Goal: Contribute content: Contribute content

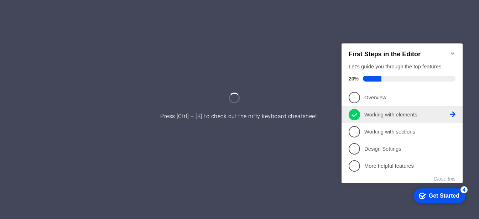
click at [387, 109] on link "2 Working with elements - completed" at bounding box center [402, 114] width 107 height 11
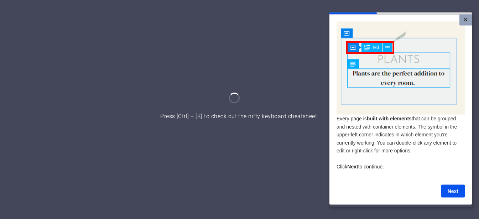
click at [465, 16] on link "×" at bounding box center [465, 19] width 12 height 11
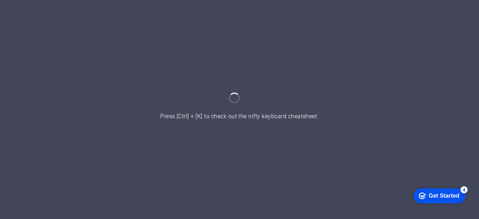
click at [222, 112] on div at bounding box center [239, 109] width 479 height 219
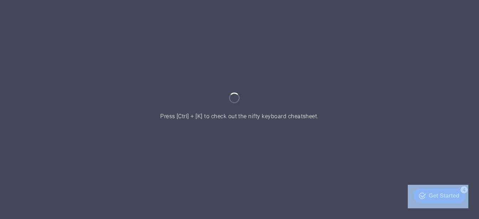
click at [222, 112] on div at bounding box center [239, 109] width 479 height 219
drag, startPoint x: 222, startPoint y: 112, endPoint x: 294, endPoint y: 121, distance: 73.2
click at [294, 121] on div at bounding box center [239, 109] width 479 height 219
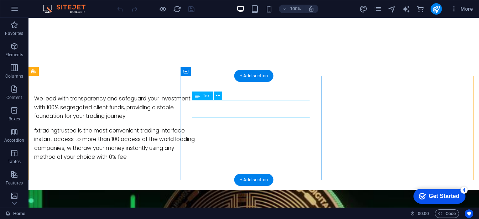
scroll to position [389, 0]
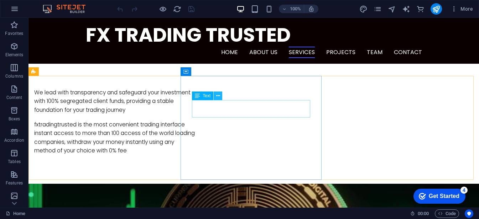
click at [220, 96] on icon at bounding box center [218, 95] width 4 height 7
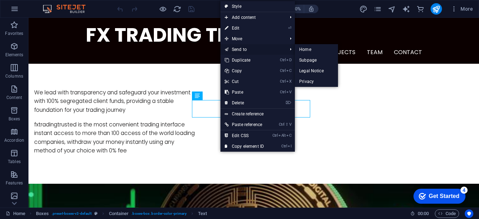
drag, startPoint x: 245, startPoint y: 44, endPoint x: 223, endPoint y: 27, distance: 28.3
click at [245, 44] on link "Send to" at bounding box center [252, 49] width 64 height 11
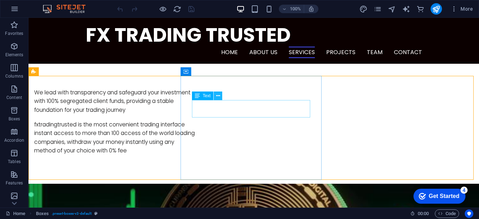
click at [217, 100] on button at bounding box center [218, 96] width 9 height 9
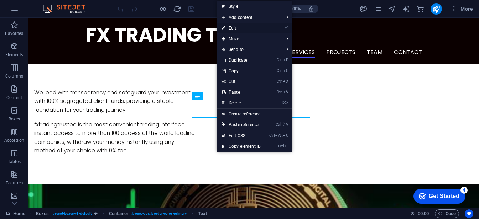
click at [234, 30] on link "⏎ Edit" at bounding box center [241, 28] width 48 height 11
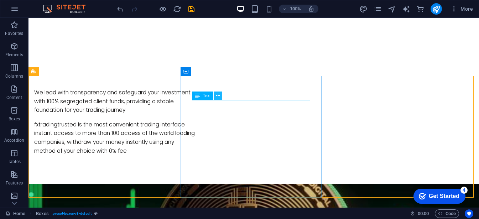
click at [219, 98] on icon at bounding box center [218, 95] width 4 height 7
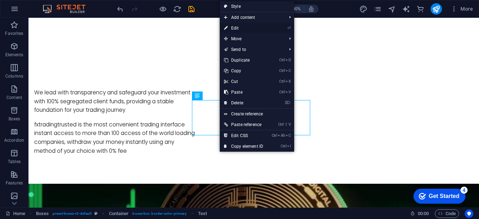
click at [241, 29] on link "⏎ Edit" at bounding box center [244, 28] width 48 height 11
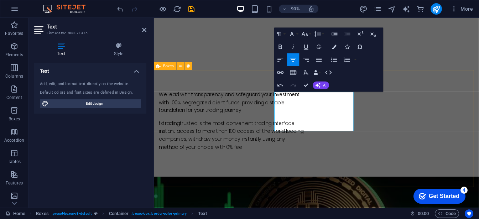
drag, startPoint x: 199, startPoint y: 88, endPoint x: 129, endPoint y: 130, distance: 82.1
drag, startPoint x: 129, startPoint y: 130, endPoint x: 324, endPoint y: 91, distance: 199.1
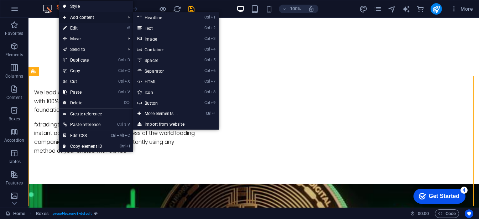
click at [86, 18] on span "Add content" at bounding box center [91, 17] width 64 height 11
click at [155, 30] on link "Ctrl 2 Text" at bounding box center [162, 28] width 59 height 11
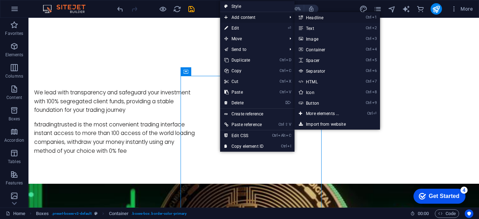
click at [317, 15] on link "Ctrl 1 Headline" at bounding box center [323, 17] width 59 height 11
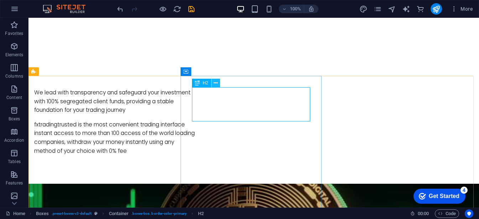
click at [215, 85] on icon at bounding box center [216, 82] width 4 height 7
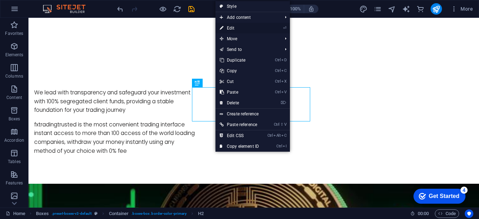
click at [241, 27] on link "⏎ Edit" at bounding box center [239, 28] width 48 height 11
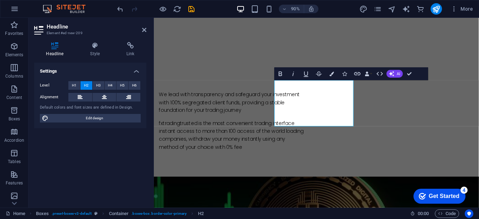
click at [102, 92] on div "Level H1 H2 H3 H4 H5 H6 Alignment Default colors and font sizes are defined in …" at bounding box center [90, 101] width 112 height 53
click at [97, 87] on span "H3" at bounding box center [98, 85] width 5 height 9
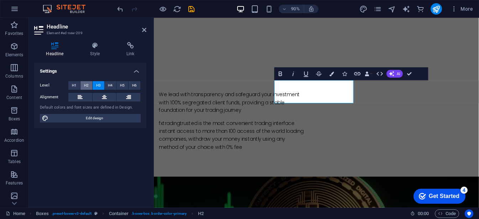
click at [82, 89] on button "H2" at bounding box center [86, 85] width 12 height 9
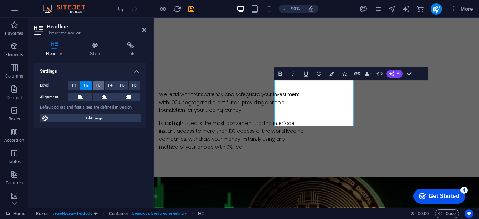
click at [98, 89] on span "H3" at bounding box center [98, 85] width 5 height 9
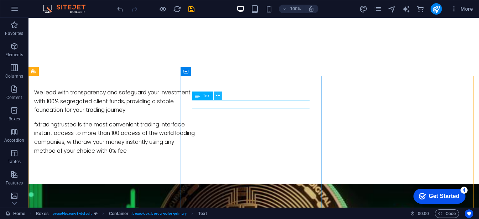
click at [216, 98] on icon at bounding box center [218, 95] width 4 height 7
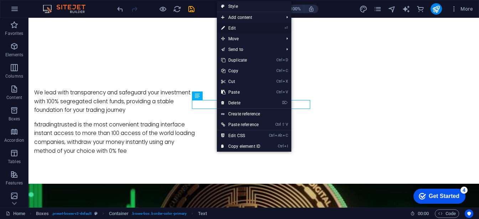
click at [244, 30] on link "⏎ Edit" at bounding box center [241, 28] width 48 height 11
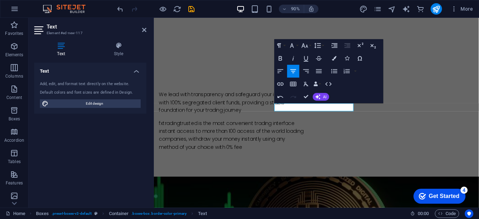
click at [297, 103] on button "Redo" at bounding box center [293, 97] width 12 height 13
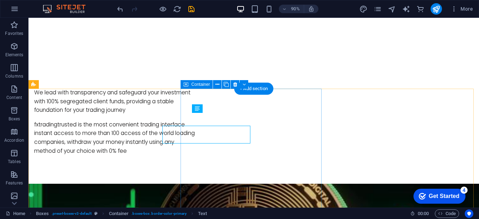
scroll to position [376, 0]
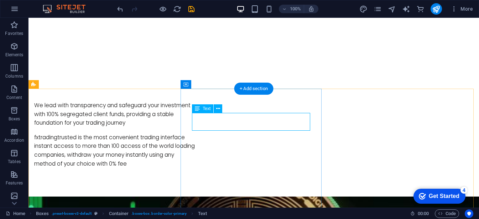
click at [218, 111] on icon at bounding box center [218, 108] width 4 height 7
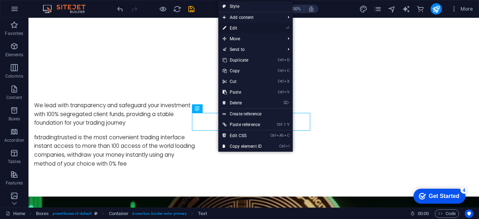
click at [236, 29] on link "⏎ Edit" at bounding box center [242, 28] width 48 height 11
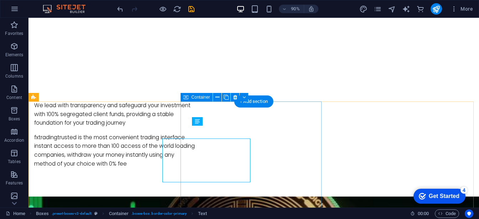
scroll to position [363, 0]
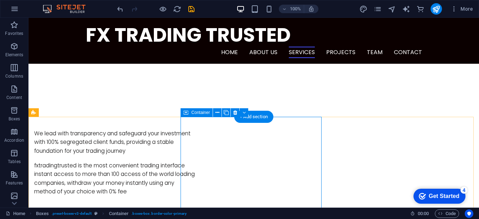
scroll to position [348, 0]
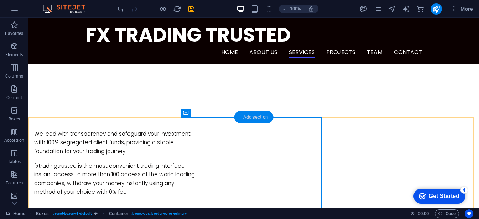
click at [253, 118] on div "+ Add section" at bounding box center [254, 117] width 40 height 12
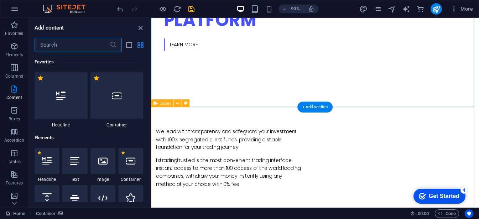
scroll to position [1246, 0]
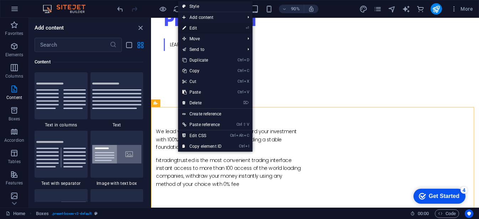
click at [197, 26] on link "⏎ Edit" at bounding box center [202, 28] width 48 height 11
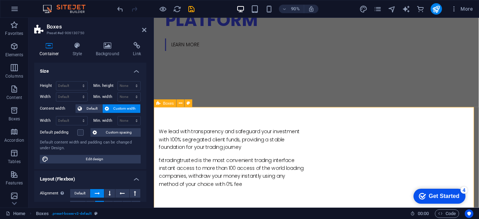
click at [146, 30] on icon at bounding box center [144, 30] width 4 height 6
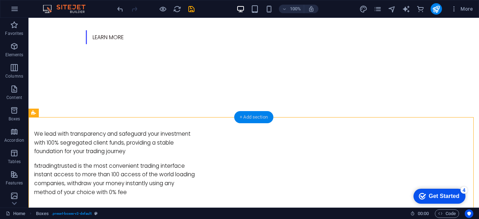
drag, startPoint x: 248, startPoint y: 116, endPoint x: 107, endPoint y: 108, distance: 141.3
click at [248, 116] on div "+ Add section" at bounding box center [254, 117] width 40 height 12
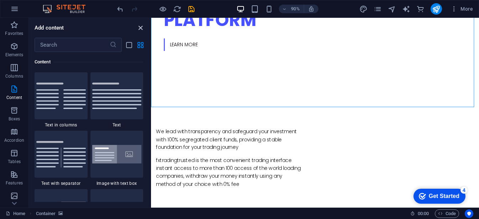
click at [141, 31] on icon "close panel" at bounding box center [140, 28] width 8 height 8
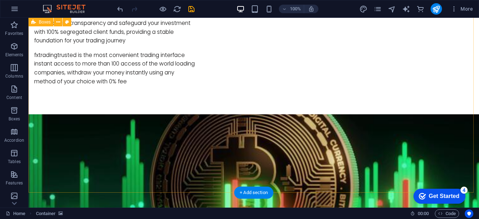
scroll to position [459, 0]
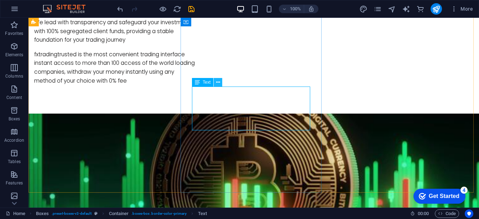
click at [219, 82] on icon at bounding box center [218, 82] width 4 height 7
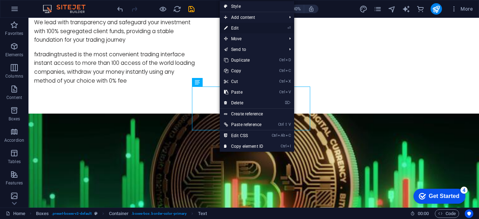
click at [247, 29] on link "⏎ Edit" at bounding box center [244, 28] width 48 height 11
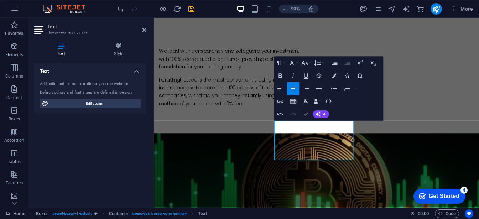
scroll to position [413, 0]
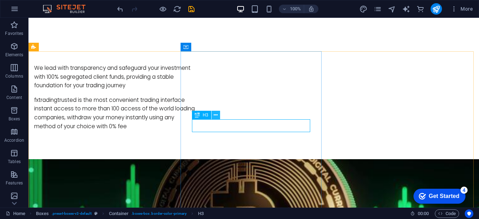
click at [215, 116] on icon at bounding box center [216, 114] width 4 height 7
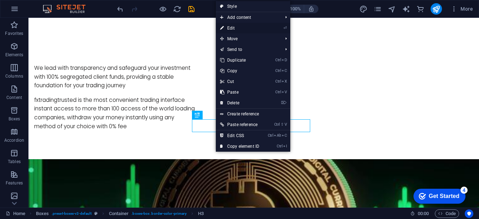
click at [235, 28] on link "⏎ Edit" at bounding box center [240, 28] width 48 height 11
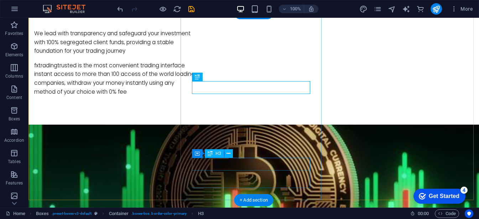
scroll to position [456, 0]
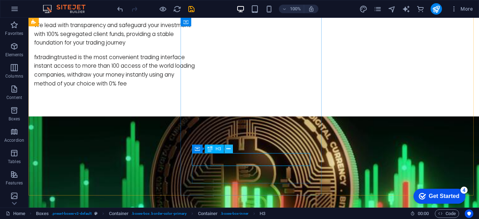
click at [228, 147] on icon at bounding box center [228, 148] width 4 height 7
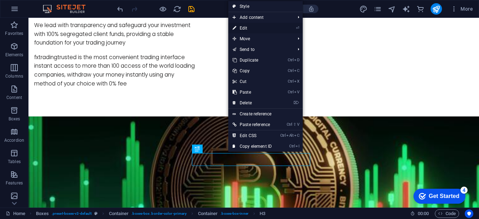
click at [242, 27] on link "⏎ Edit" at bounding box center [252, 28] width 48 height 11
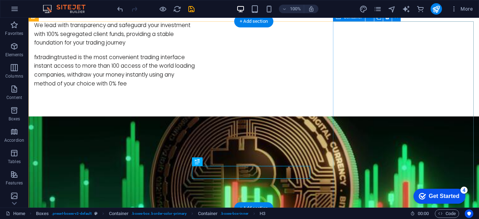
scroll to position [443, 0]
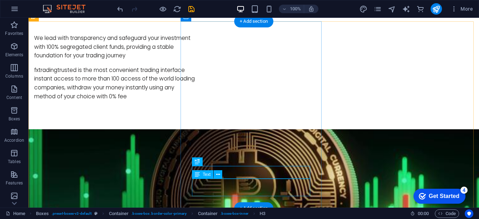
click at [219, 175] on icon at bounding box center [218, 174] width 4 height 7
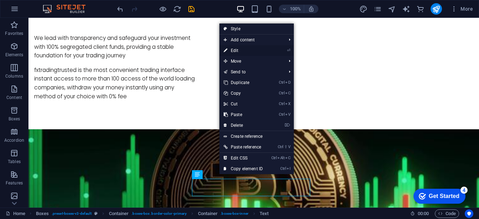
click at [236, 51] on link "⏎ Edit" at bounding box center [243, 50] width 48 height 11
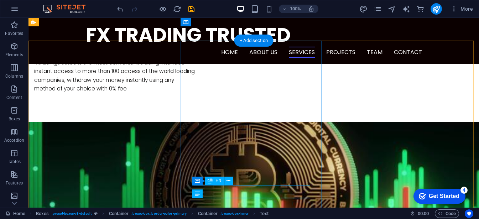
scroll to position [407, 0]
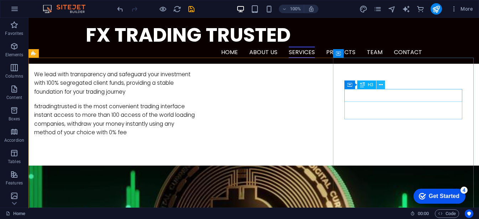
click at [381, 87] on icon at bounding box center [381, 84] width 4 height 7
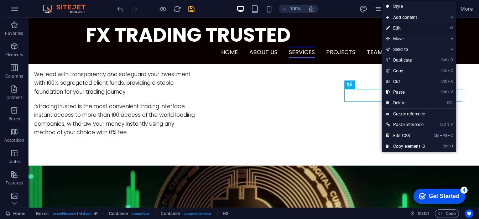
click at [401, 26] on link "⏎ Edit" at bounding box center [406, 28] width 48 height 11
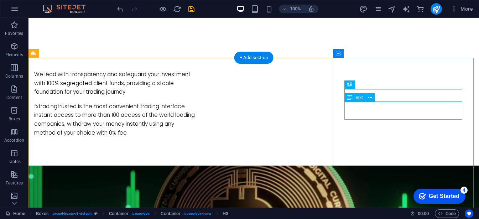
click at [369, 98] on icon at bounding box center [370, 97] width 4 height 7
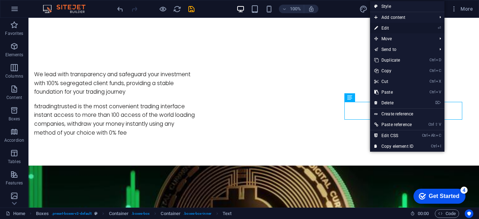
click at [387, 26] on link "⏎ Edit" at bounding box center [394, 28] width 48 height 11
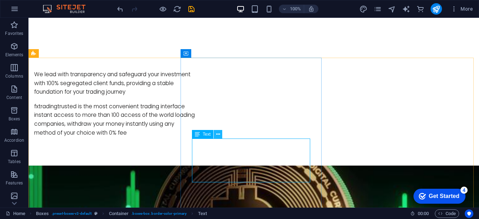
click at [219, 135] on icon at bounding box center [218, 134] width 4 height 7
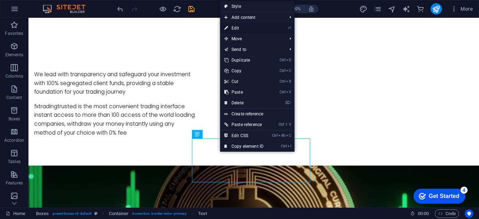
click at [238, 28] on link "⏎ Edit" at bounding box center [244, 28] width 48 height 11
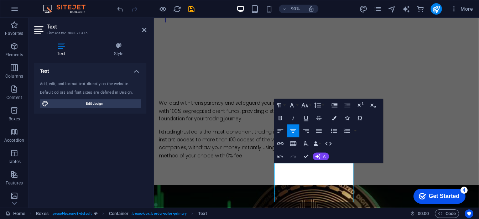
scroll to position [379, 0]
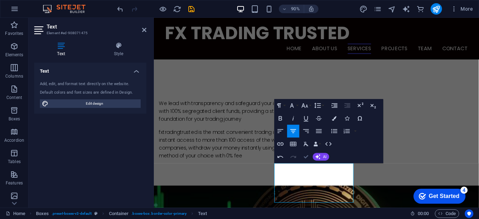
drag, startPoint x: 179, startPoint y: 158, endPoint x: 306, endPoint y: 156, distance: 126.8
click at [306, 156] on div "Undo Redo Confirm (Ctrl+⏎) AI Improve Make shorter Make longer Fix spelling & g…" at bounding box center [301, 157] width 55 height 13
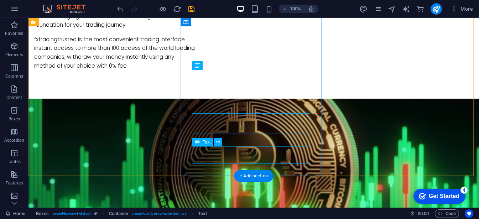
scroll to position [476, 0]
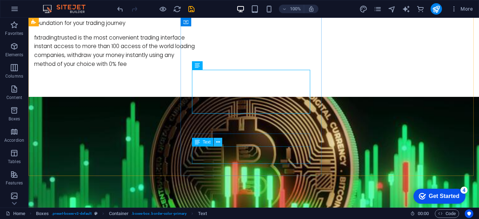
click at [219, 141] on icon at bounding box center [218, 142] width 4 height 7
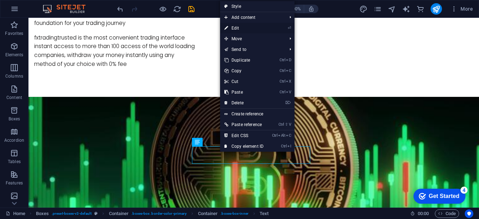
click at [238, 28] on link "⏎ Edit" at bounding box center [244, 28] width 48 height 11
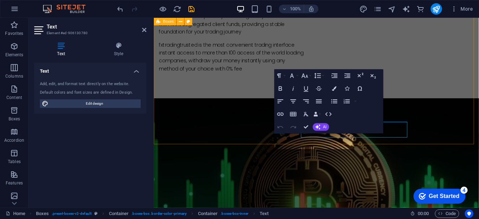
scroll to position [489, 0]
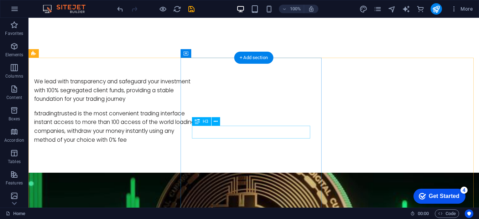
scroll to position [407, 0]
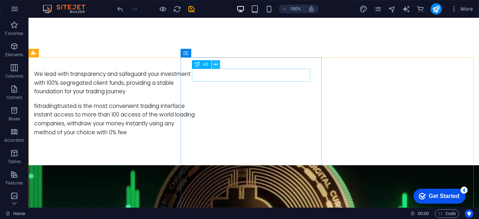
click at [219, 68] on button at bounding box center [216, 64] width 9 height 9
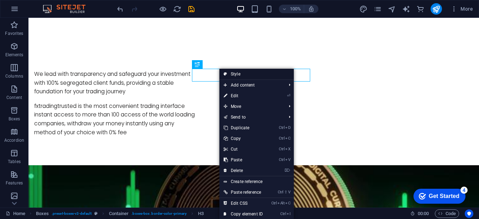
click at [236, 75] on link "Style" at bounding box center [256, 74] width 74 height 11
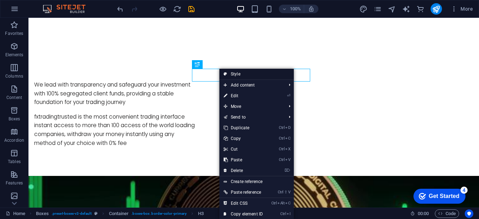
select select "rem"
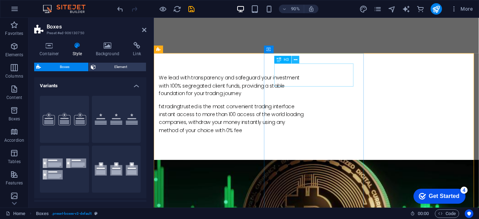
click at [295, 59] on icon at bounding box center [296, 60] width 4 height 7
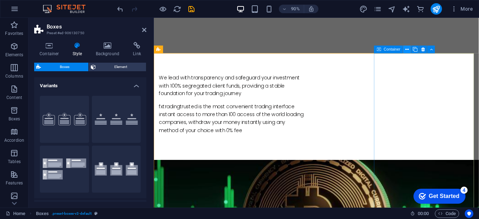
click at [409, 49] on button at bounding box center [407, 50] width 8 height 8
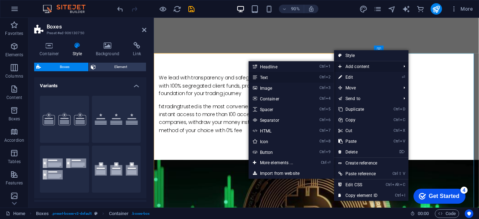
click at [277, 80] on link "Ctrl 2 Text" at bounding box center [278, 77] width 59 height 11
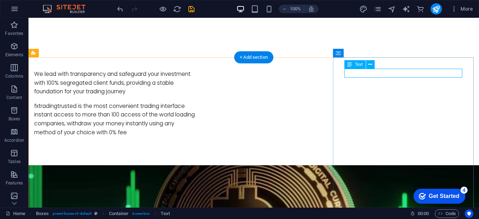
click at [371, 66] on icon at bounding box center [370, 64] width 4 height 7
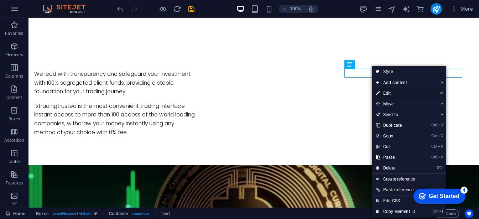
click at [392, 92] on link "⏎ Edit" at bounding box center [396, 93] width 48 height 11
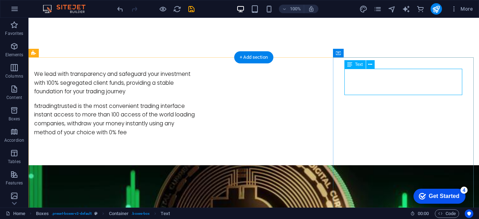
click at [373, 66] on button at bounding box center [370, 64] width 9 height 9
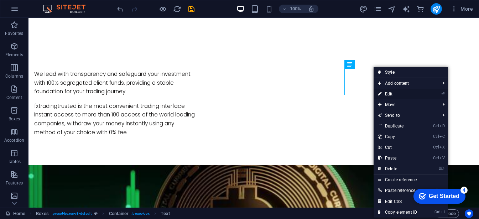
click at [393, 91] on link "⏎ Edit" at bounding box center [398, 94] width 48 height 11
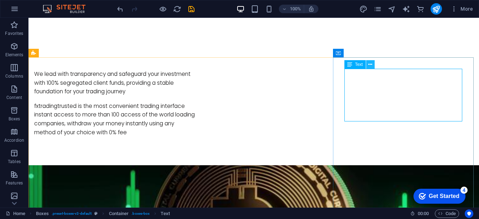
click at [372, 65] on button at bounding box center [370, 64] width 9 height 9
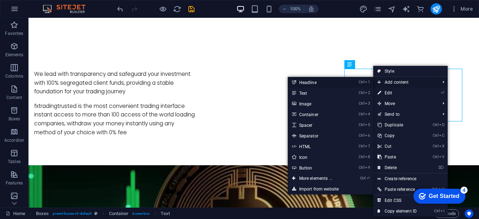
click at [319, 81] on link "Ctrl 1 Headline" at bounding box center [317, 82] width 59 height 11
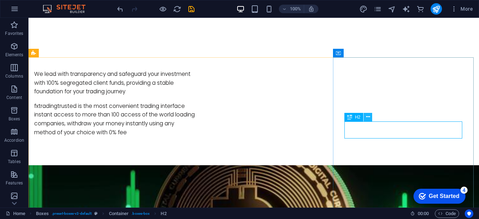
click at [370, 119] on button at bounding box center [368, 117] width 9 height 9
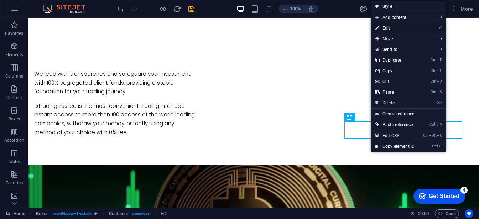
click at [390, 28] on link "⏎ Edit" at bounding box center [395, 28] width 48 height 11
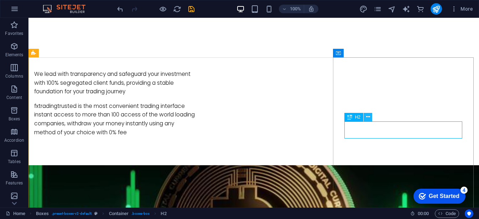
click at [366, 118] on icon at bounding box center [368, 116] width 4 height 7
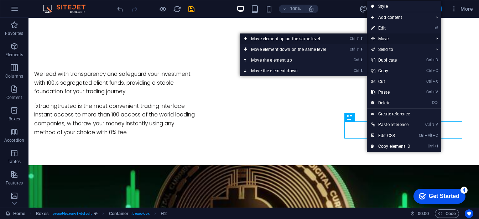
click at [318, 37] on link "Ctrl ⇧ ⬆ Move element up on the same level" at bounding box center [290, 38] width 100 height 11
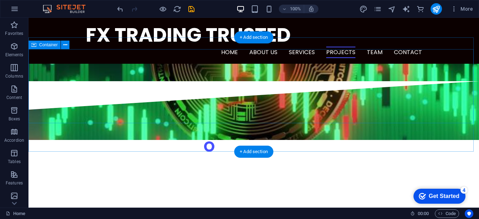
scroll to position [623, 0]
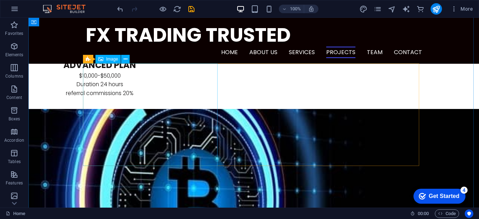
scroll to position [1063, 0]
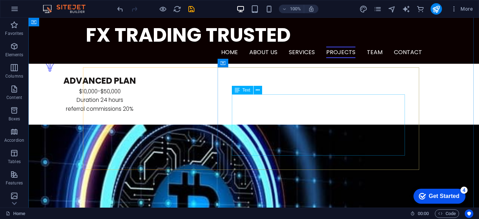
drag, startPoint x: 281, startPoint y: 110, endPoint x: 256, endPoint y: 87, distance: 33.5
click at [257, 93] on icon at bounding box center [258, 90] width 4 height 7
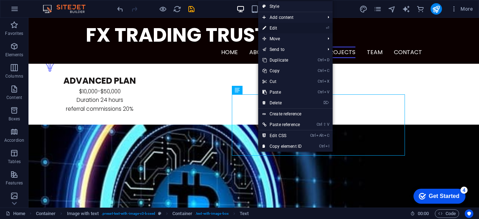
click at [275, 27] on link "⏎ Edit" at bounding box center [282, 28] width 48 height 11
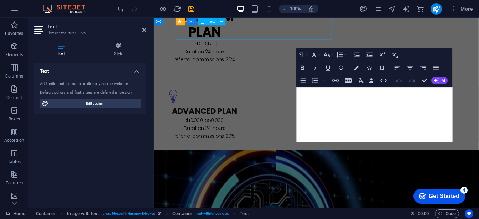
scroll to position [1075, 0]
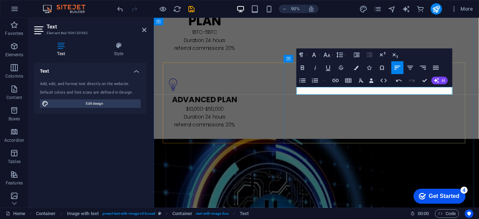
click at [301, 67] on icon "button" at bounding box center [303, 68] width 4 height 5
click at [303, 64] on icon "button" at bounding box center [303, 68] width 8 height 8
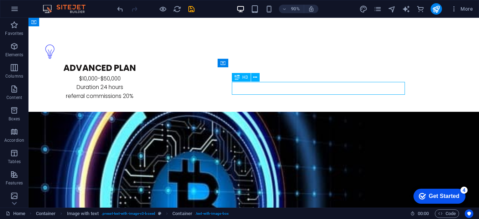
scroll to position [1063, 0]
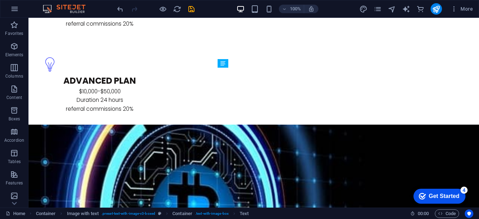
drag, startPoint x: 236, startPoint y: 98, endPoint x: 240, endPoint y: 93, distance: 6.3
click at [28, 18] on div "1) register with you full name, email, address, number and password, no fees re…" at bounding box center [28, 18] width 0 height 0
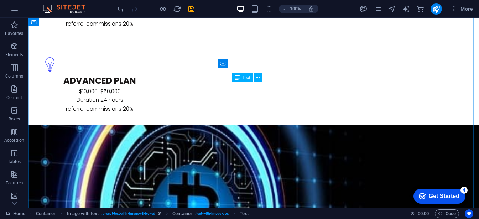
click at [242, 79] on div "Text" at bounding box center [242, 77] width 21 height 9
click at [257, 77] on icon at bounding box center [258, 77] width 4 height 7
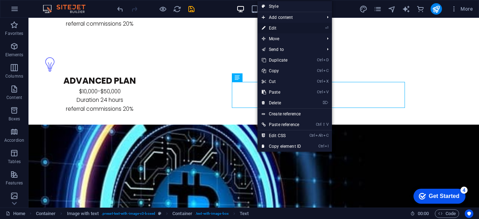
click at [276, 28] on link "⏎ Edit" at bounding box center [281, 28] width 48 height 11
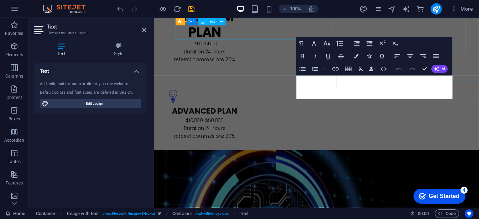
scroll to position [1075, 0]
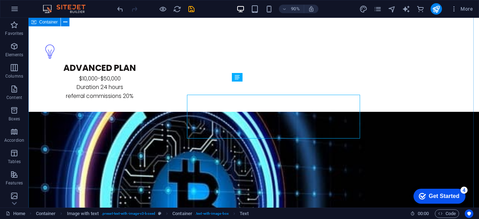
scroll to position [1063, 0]
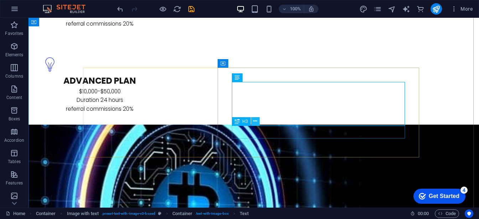
click at [253, 122] on button at bounding box center [255, 121] width 9 height 9
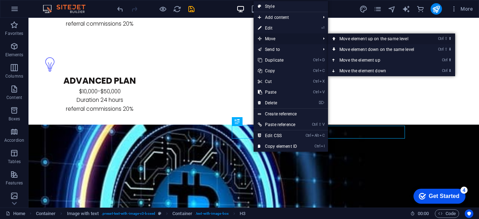
click at [345, 40] on link "Ctrl ⇧ ⬆ Move element up on the same level" at bounding box center [378, 38] width 100 height 11
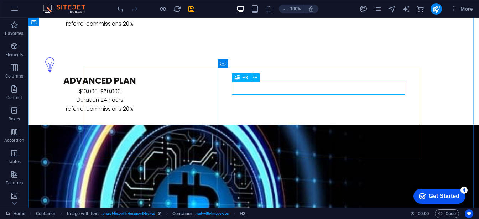
click at [255, 80] on icon at bounding box center [255, 77] width 4 height 7
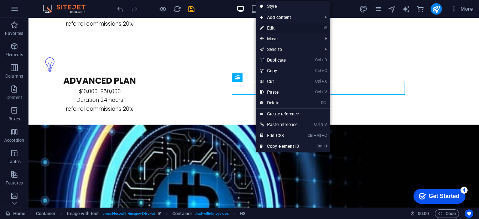
click at [271, 27] on link "⏎ Edit" at bounding box center [280, 28] width 48 height 11
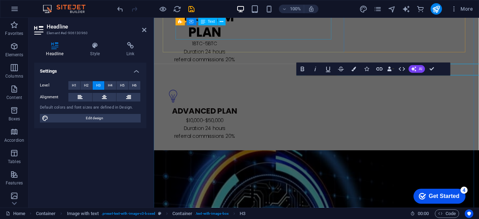
scroll to position [1075, 0]
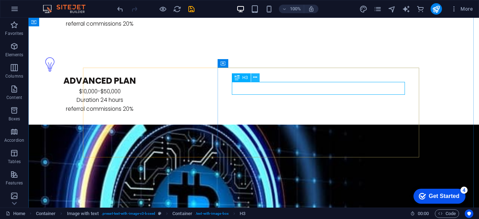
click at [255, 80] on icon at bounding box center [255, 77] width 4 height 7
click at [257, 80] on button at bounding box center [255, 77] width 9 height 9
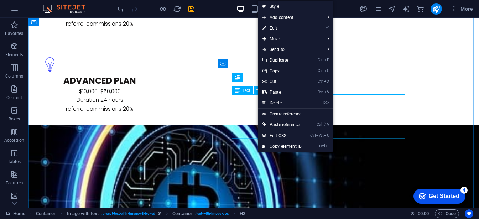
drag, startPoint x: 286, startPoint y: 98, endPoint x: 245, endPoint y: 106, distance: 42.2
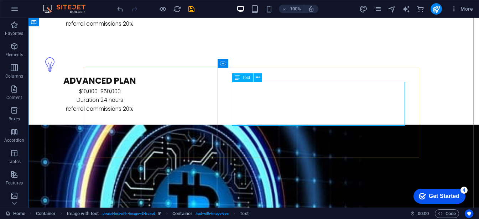
click at [250, 77] on span "Text" at bounding box center [247, 77] width 8 height 4
click at [240, 79] on div "Text" at bounding box center [242, 77] width 21 height 9
click at [256, 80] on icon at bounding box center [258, 77] width 4 height 7
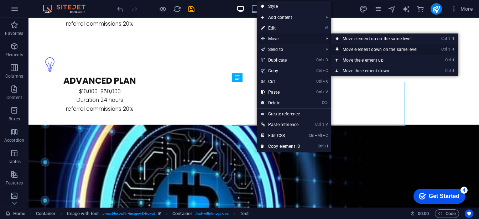
click at [349, 48] on link "Ctrl ⇧ ⬇ Move element down on the same level" at bounding box center [381, 49] width 100 height 11
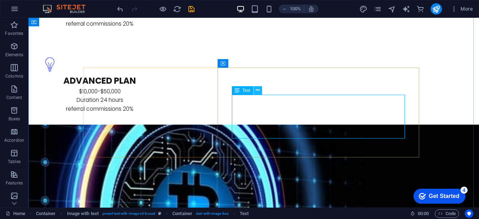
click at [257, 94] on icon at bounding box center [258, 90] width 4 height 7
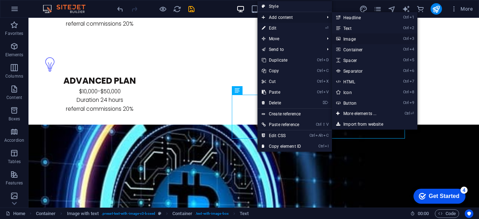
click at [351, 38] on link "Ctrl 3 Image" at bounding box center [361, 38] width 59 height 11
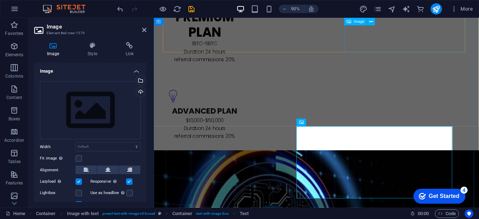
scroll to position [1075, 0]
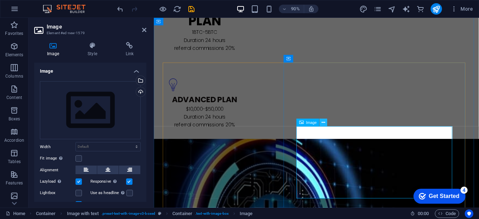
click at [324, 124] on icon at bounding box center [324, 122] width 4 height 7
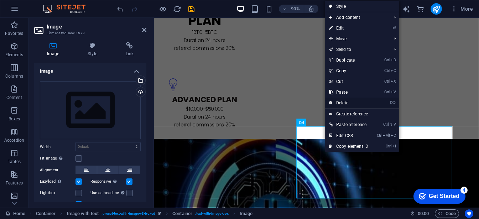
click at [346, 103] on link "⌦ Delete" at bounding box center [349, 103] width 48 height 11
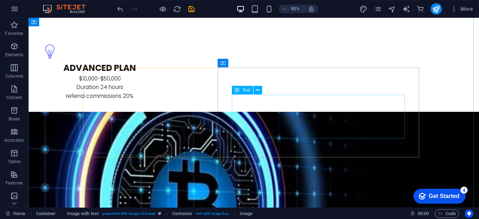
scroll to position [1063, 0]
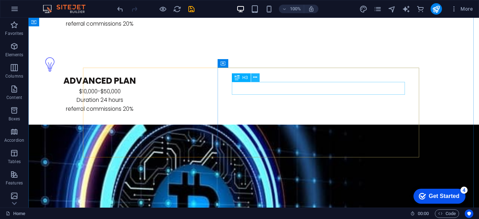
click at [259, 80] on button at bounding box center [255, 77] width 9 height 9
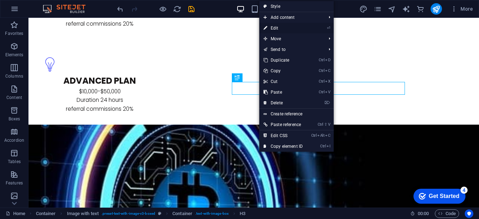
click at [277, 29] on link "⏎ Edit" at bounding box center [283, 28] width 48 height 11
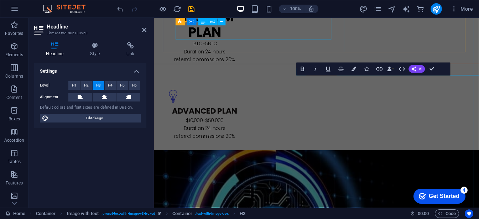
scroll to position [1075, 0]
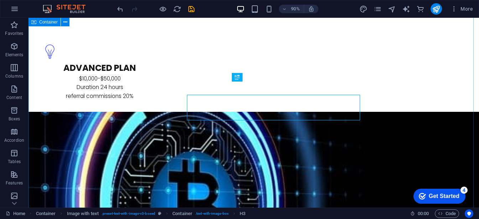
scroll to position [1063, 0]
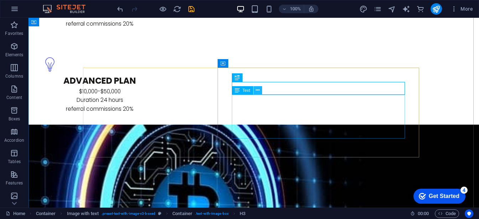
click at [258, 94] on icon at bounding box center [258, 90] width 4 height 7
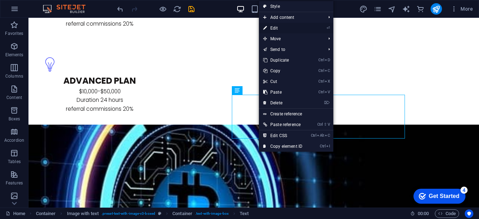
click at [272, 29] on link "⏎ Edit" at bounding box center [283, 28] width 48 height 11
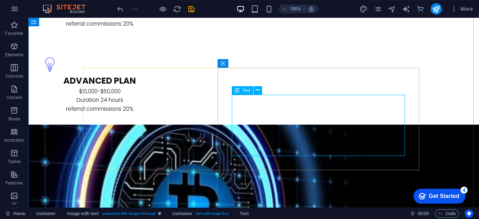
click at [256, 93] on icon at bounding box center [258, 90] width 4 height 7
click at [259, 91] on icon at bounding box center [258, 90] width 4 height 7
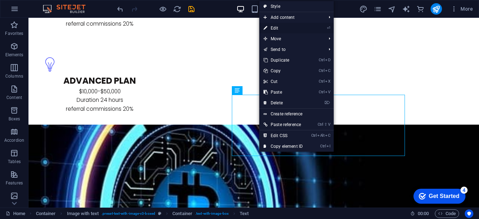
click at [280, 28] on link "⏎ Edit" at bounding box center [283, 28] width 48 height 11
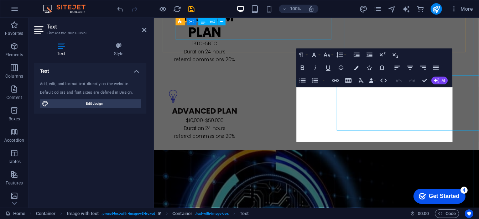
scroll to position [1075, 0]
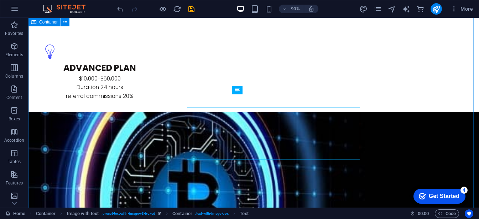
scroll to position [1063, 0]
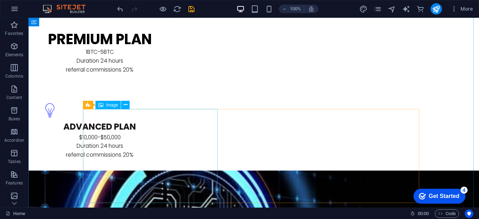
scroll to position [1023, 0]
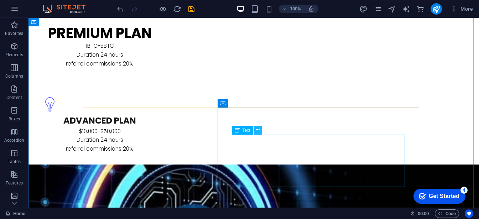
click at [256, 131] on icon at bounding box center [258, 129] width 4 height 7
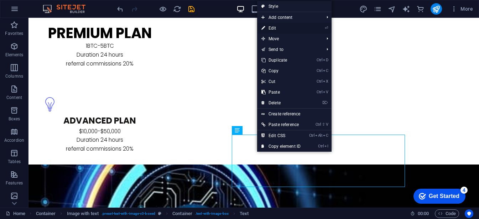
click at [273, 28] on link "⏎ Edit" at bounding box center [281, 28] width 48 height 11
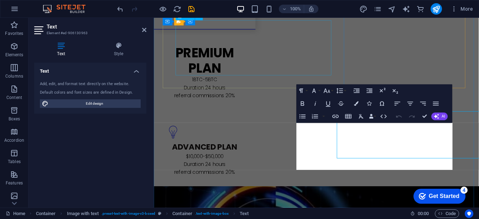
scroll to position [1036, 0]
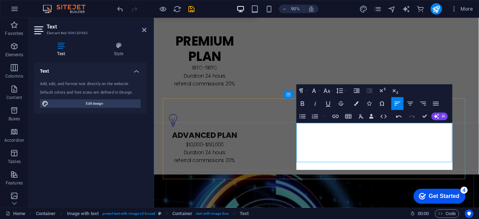
scroll to position [325, 0]
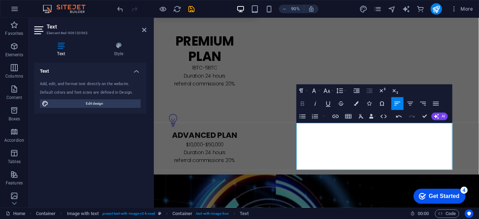
click at [303, 108] on button "Bold" at bounding box center [303, 103] width 12 height 13
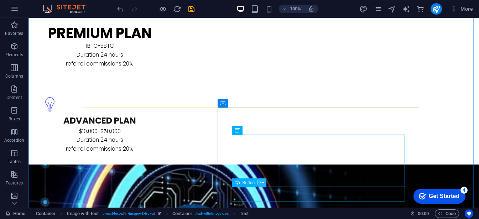
click at [261, 183] on icon at bounding box center [262, 182] width 4 height 7
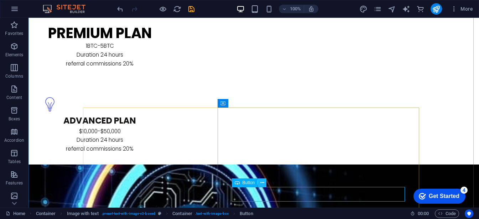
click at [263, 184] on icon at bounding box center [262, 182] width 4 height 7
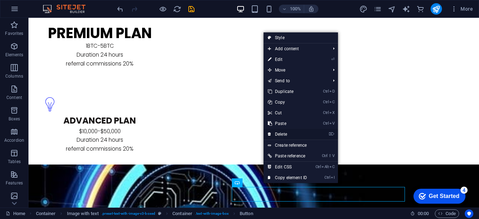
click at [291, 133] on link "⌦ Delete" at bounding box center [288, 134] width 48 height 11
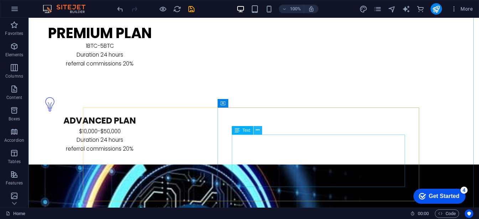
click at [257, 132] on icon at bounding box center [258, 129] width 4 height 7
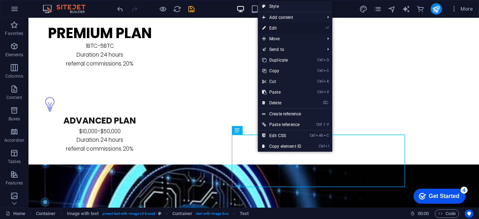
click at [273, 28] on link "⏎ Edit" at bounding box center [282, 28] width 48 height 11
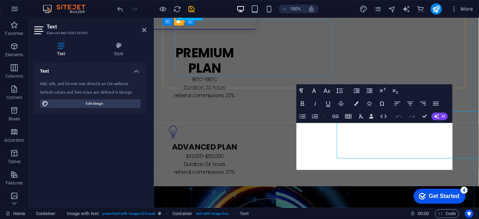
scroll to position [1036, 0]
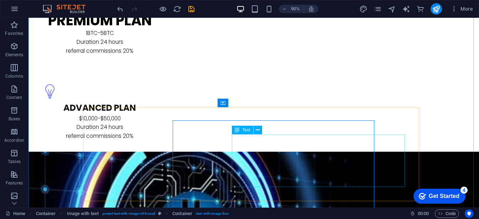
scroll to position [1023, 0]
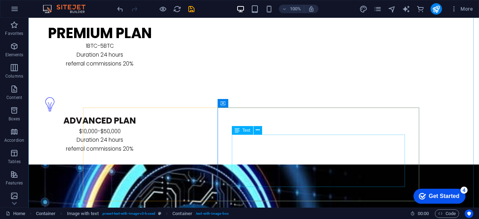
click at [258, 129] on icon at bounding box center [258, 129] width 4 height 7
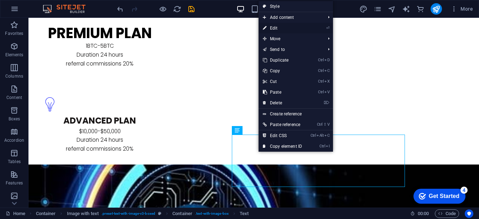
click at [276, 27] on link "⏎ Edit" at bounding box center [283, 28] width 48 height 11
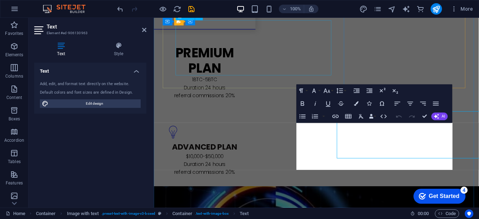
scroll to position [1036, 0]
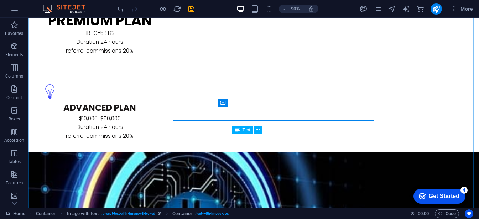
scroll to position [1023, 0]
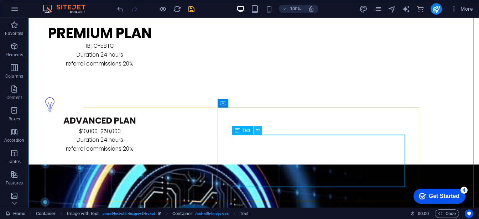
click at [258, 131] on icon at bounding box center [258, 129] width 4 height 7
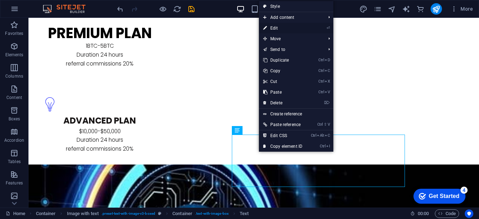
click at [277, 32] on link "⏎ Edit" at bounding box center [283, 28] width 48 height 11
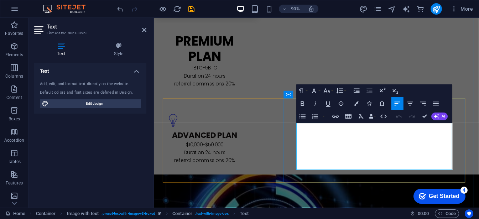
click at [303, 103] on icon "button" at bounding box center [303, 103] width 4 height 5
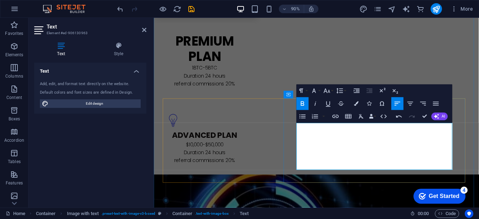
click at [301, 105] on icon "button" at bounding box center [303, 103] width 4 height 5
click at [301, 104] on icon "button" at bounding box center [303, 103] width 4 height 5
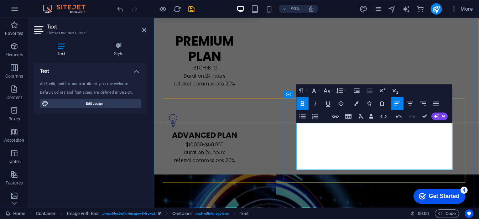
click at [303, 104] on icon "button" at bounding box center [303, 104] width 8 height 8
click at [301, 104] on icon "button" at bounding box center [303, 103] width 4 height 5
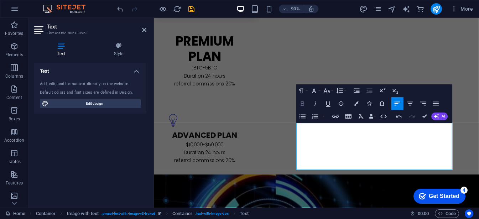
click at [301, 104] on icon "button" at bounding box center [303, 103] width 4 height 5
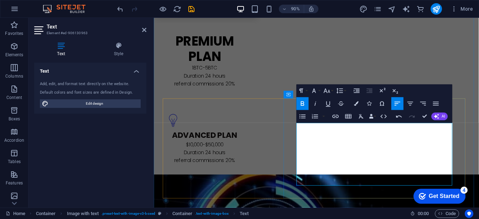
drag, startPoint x: 318, startPoint y: 204, endPoint x: 338, endPoint y: 235, distance: 36.4
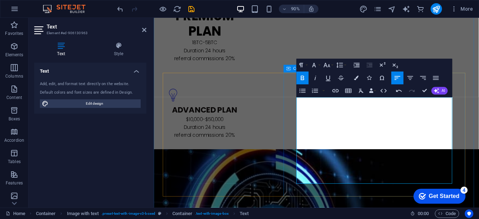
scroll to position [1064, 0]
click at [302, 81] on icon "button" at bounding box center [303, 78] width 8 height 8
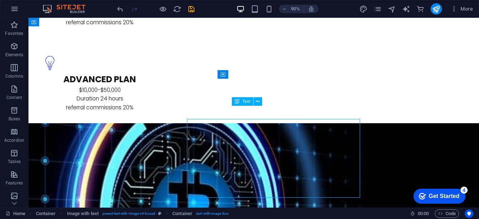
scroll to position [1051, 0]
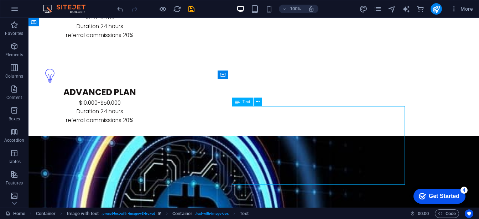
drag, startPoint x: 254, startPoint y: 176, endPoint x: 260, endPoint y: 105, distance: 71.1
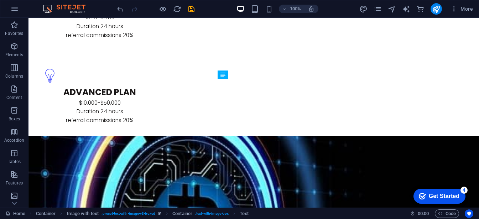
drag, startPoint x: 260, startPoint y: 105, endPoint x: 255, endPoint y: 159, distance: 54.3
click at [28, 18] on div "(1) open account Create your account in just a few minutes and gain access to o…" at bounding box center [28, 18] width 0 height 0
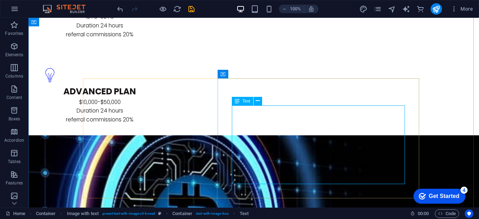
click at [257, 101] on icon at bounding box center [258, 100] width 4 height 7
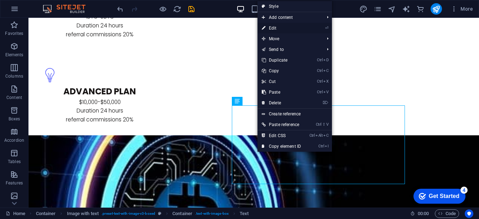
click at [273, 28] on link "⏎ Edit" at bounding box center [281, 28] width 48 height 11
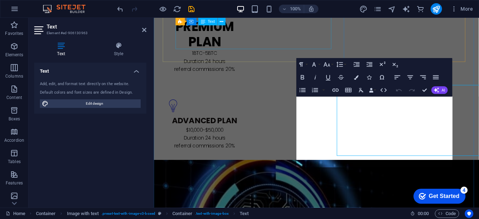
scroll to position [1065, 0]
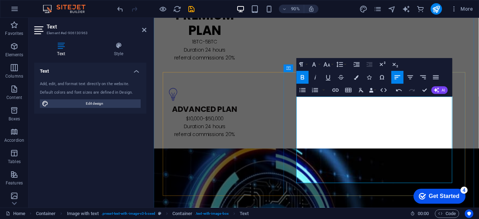
scroll to position [700, 0]
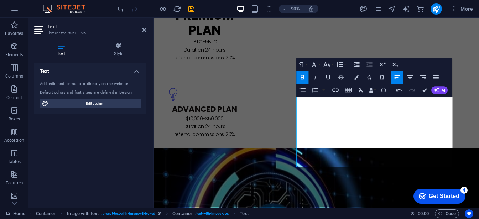
click at [304, 75] on icon "button" at bounding box center [303, 77] width 8 height 8
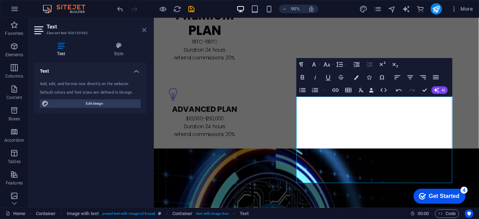
click at [145, 32] on icon at bounding box center [144, 30] width 4 height 6
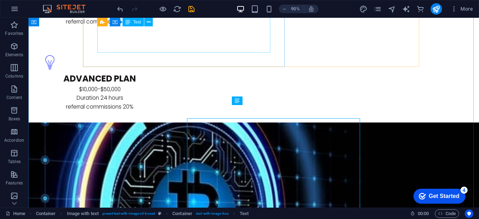
scroll to position [1052, 0]
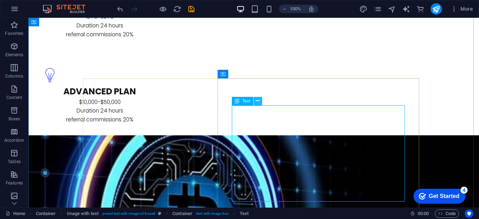
click at [257, 102] on icon at bounding box center [258, 100] width 4 height 7
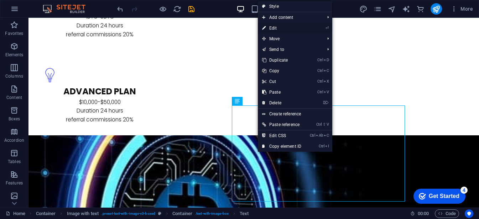
click at [269, 29] on link "⏎ Edit" at bounding box center [282, 28] width 48 height 11
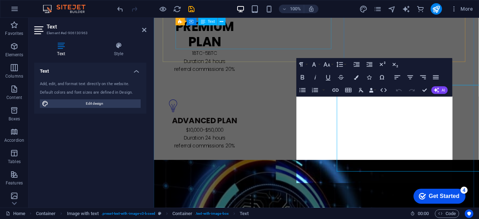
scroll to position [1065, 0]
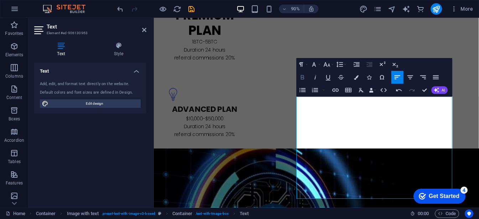
click at [301, 82] on button "Bold" at bounding box center [303, 77] width 12 height 13
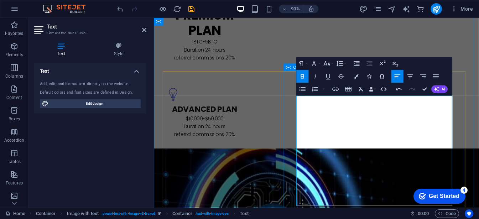
scroll to position [1066, 0]
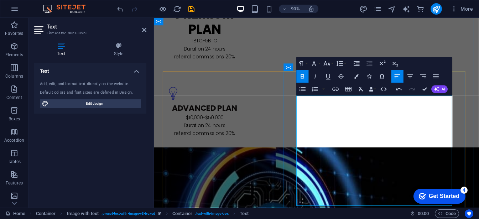
drag, startPoint x: 317, startPoint y: 216, endPoint x: 327, endPoint y: 222, distance: 12.3
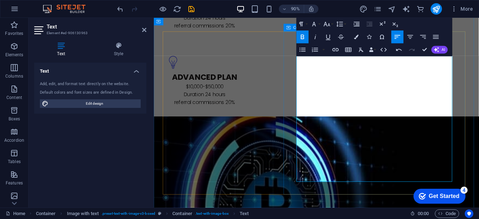
scroll to position [1110, 0]
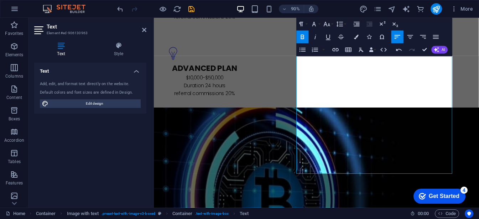
click at [301, 39] on icon "button" at bounding box center [303, 37] width 8 height 8
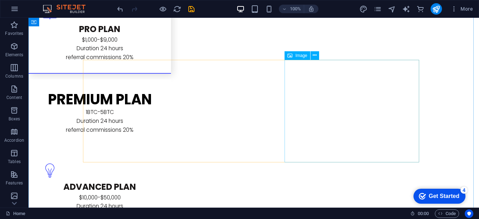
scroll to position [956, 0]
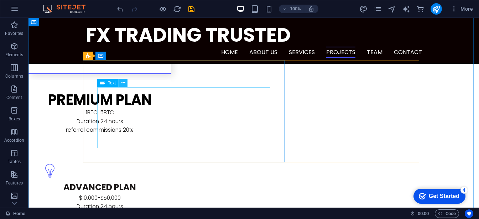
click at [123, 83] on icon at bounding box center [123, 82] width 4 height 7
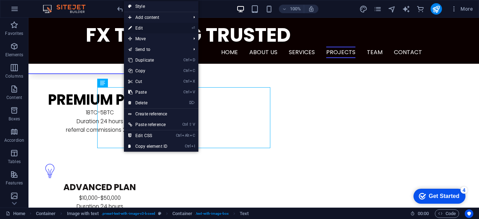
click at [142, 28] on link "⏎ Edit" at bounding box center [148, 28] width 48 height 11
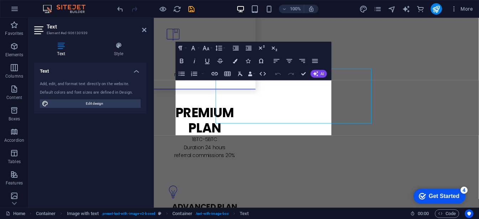
scroll to position [969, 0]
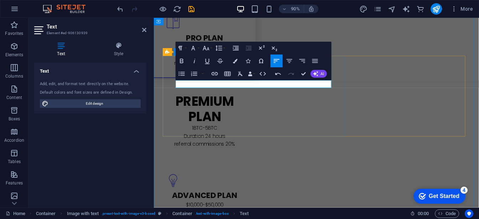
click at [180, 61] on icon "button" at bounding box center [182, 61] width 4 height 5
click at [181, 62] on icon "button" at bounding box center [182, 61] width 8 height 8
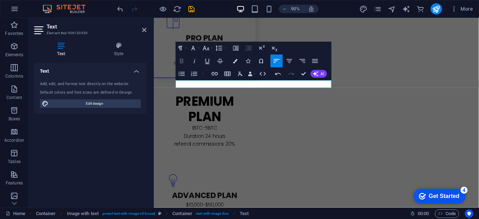
click at [181, 62] on icon "button" at bounding box center [182, 61] width 8 height 8
click at [181, 65] on button "Bold" at bounding box center [182, 60] width 12 height 13
click at [182, 60] on icon "button" at bounding box center [182, 61] width 8 height 8
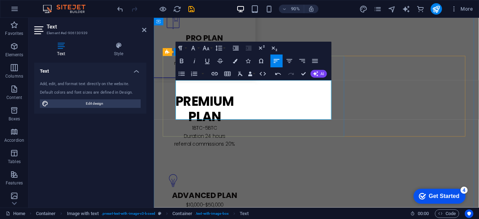
scroll to position [1313, 3]
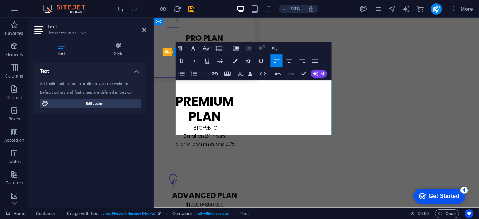
drag, startPoint x: 174, startPoint y: 145, endPoint x: 306, endPoint y: 129, distance: 133.4
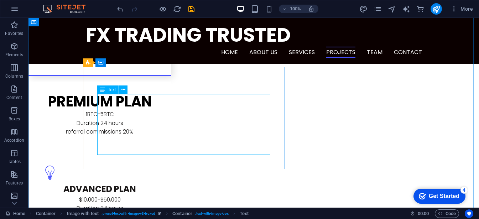
scroll to position [949, 0]
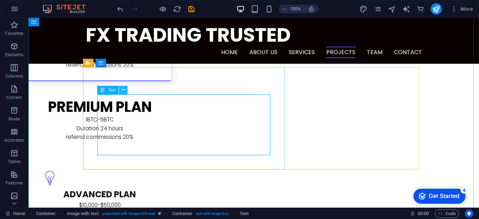
click at [123, 89] on icon at bounding box center [123, 89] width 4 height 7
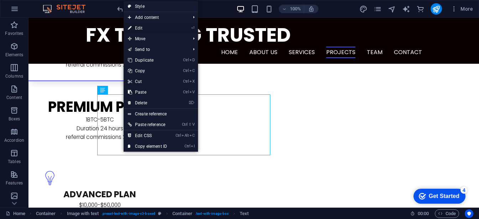
click at [149, 25] on link "⏎ Edit" at bounding box center [148, 28] width 48 height 11
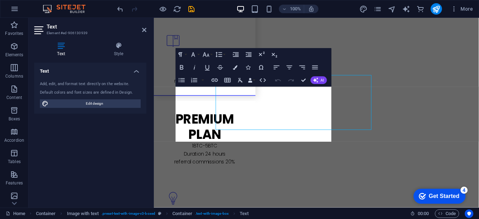
scroll to position [962, 0]
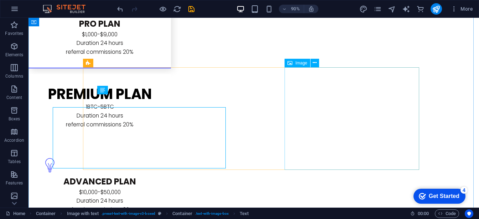
scroll to position [949, 0]
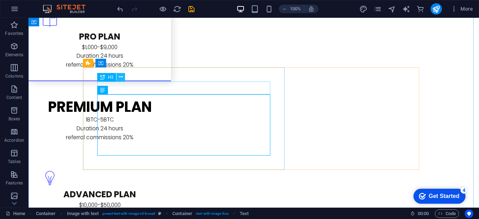
click at [121, 78] on icon at bounding box center [121, 76] width 4 height 7
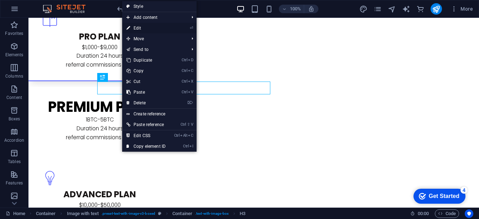
click at [141, 26] on link "⏎ Edit" at bounding box center [146, 28] width 48 height 11
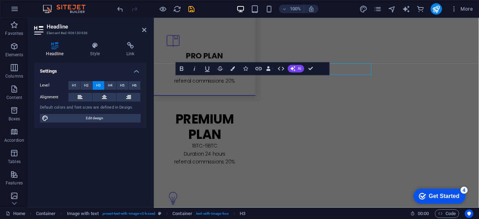
scroll to position [962, 0]
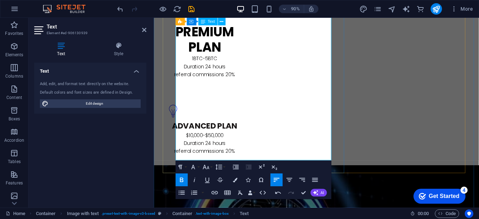
scroll to position [1109, 0]
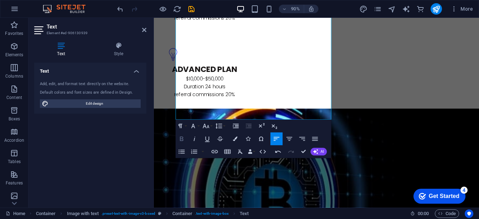
click at [179, 141] on icon "button" at bounding box center [182, 139] width 8 height 8
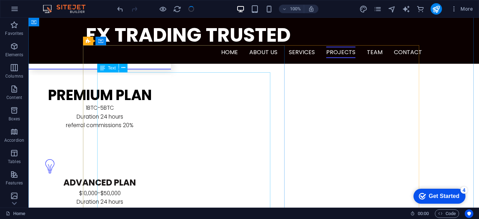
scroll to position [958, 0]
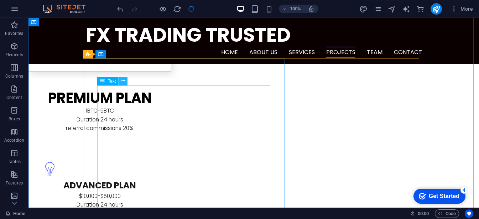
click at [125, 79] on icon at bounding box center [123, 80] width 4 height 7
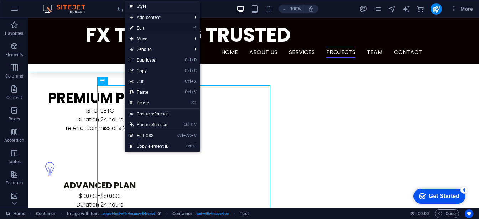
click at [146, 27] on link "⏎ Edit" at bounding box center [149, 28] width 48 height 11
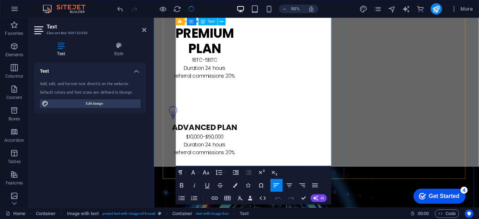
scroll to position [1057, 0]
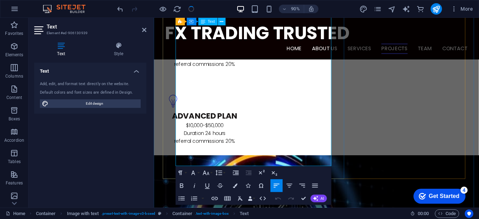
click at [180, 184] on icon "button" at bounding box center [182, 185] width 4 height 5
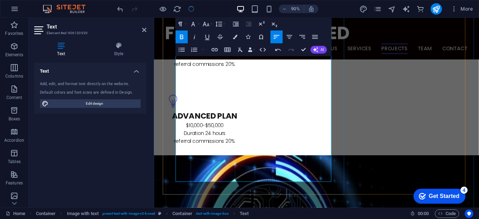
click at [181, 41] on button "Bold" at bounding box center [182, 37] width 12 height 13
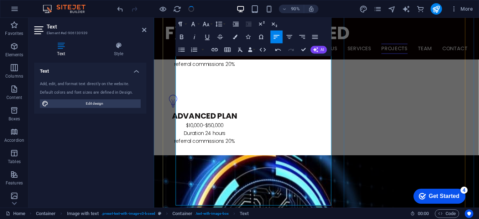
scroll to position [1205, 0]
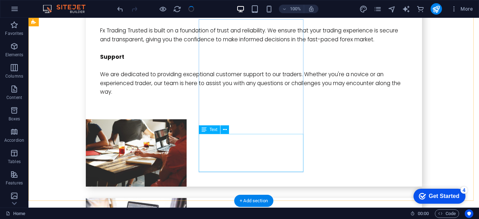
scroll to position [1769, 0]
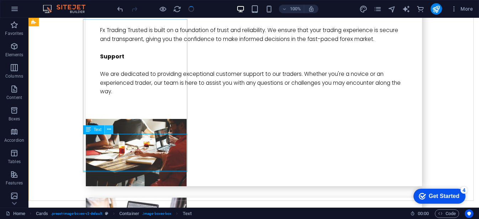
click at [107, 131] on icon at bounding box center [109, 129] width 4 height 7
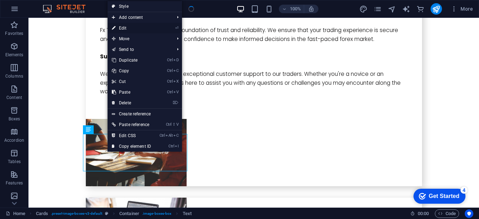
click at [129, 26] on link "⏎ Edit" at bounding box center [132, 28] width 48 height 11
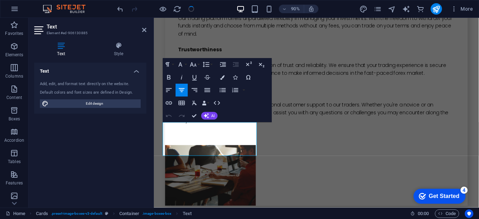
scroll to position [1782, 0]
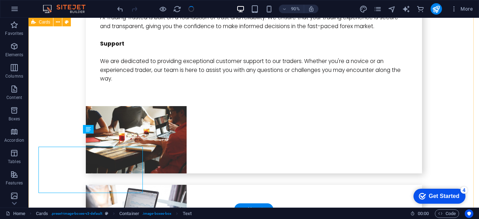
scroll to position [1769, 0]
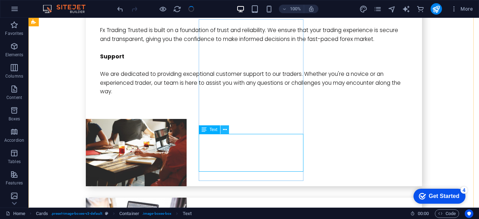
click at [225, 131] on icon at bounding box center [225, 129] width 4 height 7
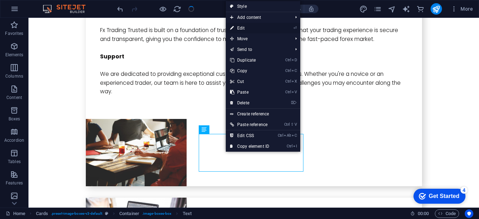
click at [240, 27] on link "⏎ Edit" at bounding box center [250, 28] width 48 height 11
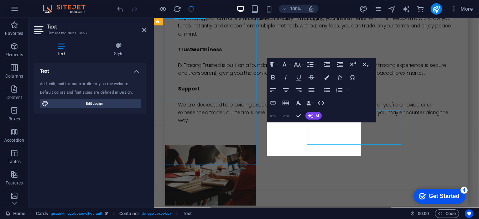
scroll to position [1782, 0]
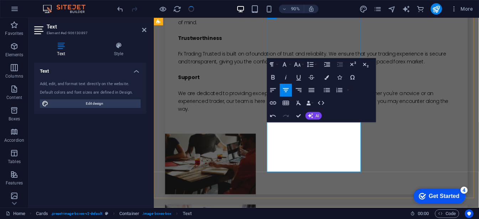
scroll to position [524, 1]
click at [395, 119] on icon at bounding box center [395, 118] width 4 height 7
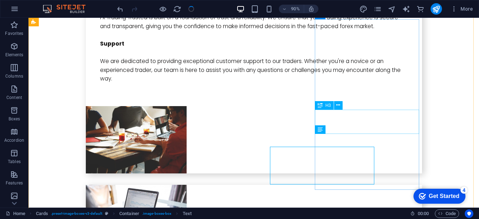
scroll to position [1769, 0]
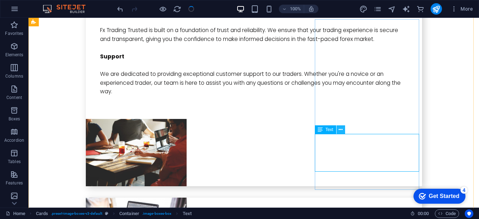
click at [343, 132] on icon at bounding box center [341, 129] width 4 height 7
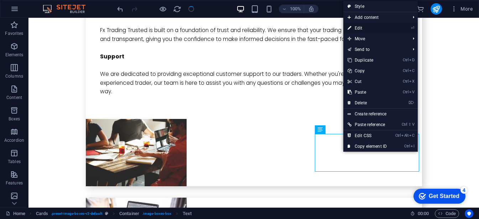
click at [361, 28] on link "⏎ Edit" at bounding box center [367, 28] width 48 height 11
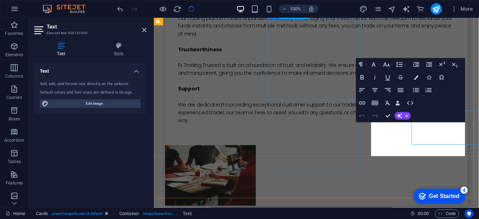
scroll to position [1782, 0]
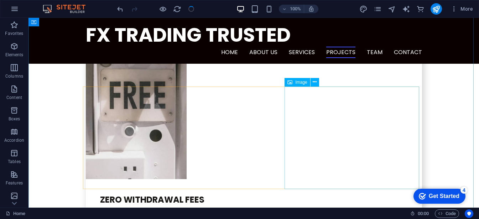
scroll to position [1411, 0]
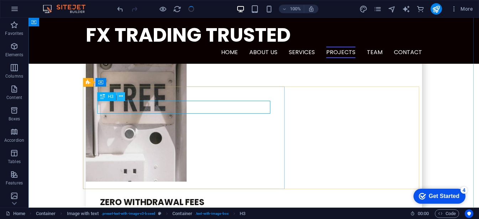
click at [122, 98] on icon at bounding box center [121, 96] width 4 height 7
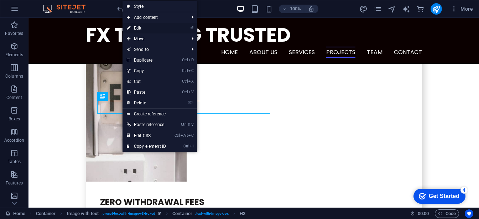
click at [138, 27] on link "⏎ Edit" at bounding box center [146, 28] width 48 height 11
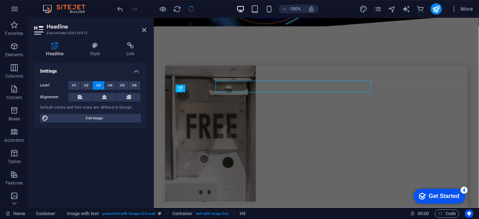
scroll to position [1424, 0]
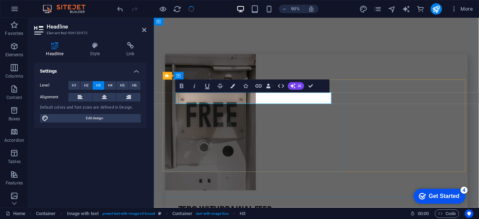
drag, startPoint x: 260, startPoint y: 103, endPoint x: 252, endPoint y: 107, distance: 9.4
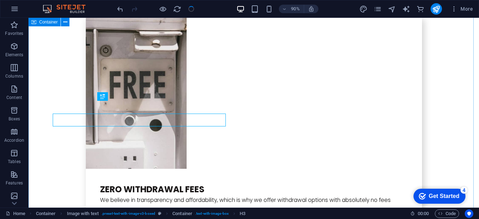
scroll to position [1411, 0]
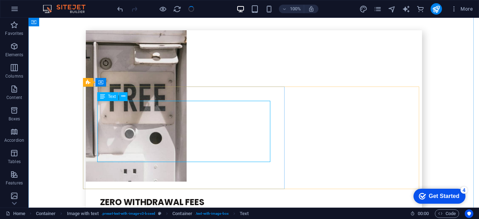
click at [121, 97] on icon at bounding box center [123, 96] width 4 height 7
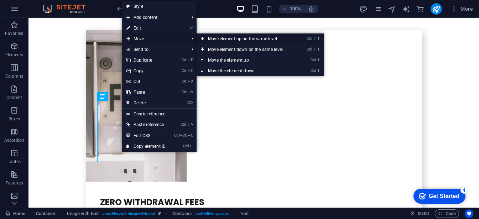
click at [210, 37] on link "Ctrl ⇧ ⬆ Move element up on the same level" at bounding box center [247, 38] width 100 height 11
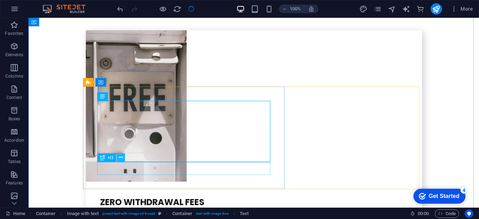
click at [118, 159] on button at bounding box center [120, 157] width 9 height 9
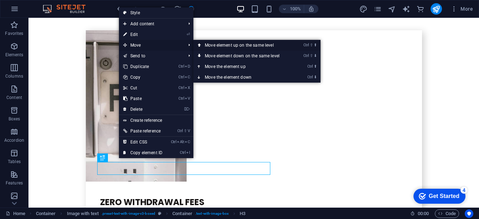
click at [206, 41] on link "Ctrl ⇧ ⬆ Move element up on the same level" at bounding box center [243, 45] width 100 height 11
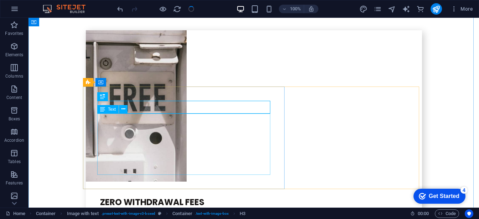
click at [153, 126] on div "H1 Banner Banner Container Spacer Button Separator HTML Separator 2 columns Sep…" at bounding box center [253, 113] width 450 height 190
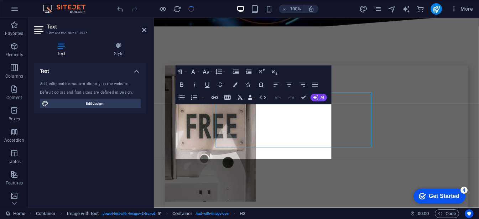
scroll to position [1424, 0]
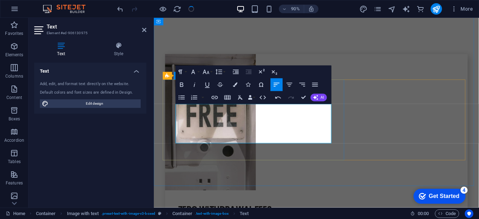
drag, startPoint x: 183, startPoint y: 146, endPoint x: 179, endPoint y: 150, distance: 4.8
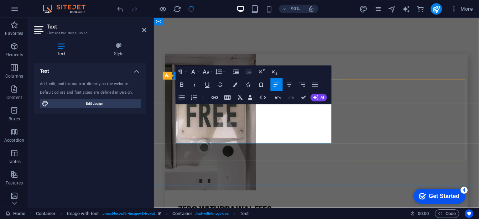
drag, startPoint x: 181, startPoint y: 154, endPoint x: 187, endPoint y: 143, distance: 12.4
click at [181, 86] on icon "button" at bounding box center [182, 85] width 8 height 8
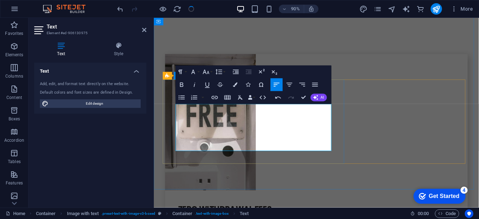
click at [179, 85] on icon "button" at bounding box center [182, 85] width 8 height 8
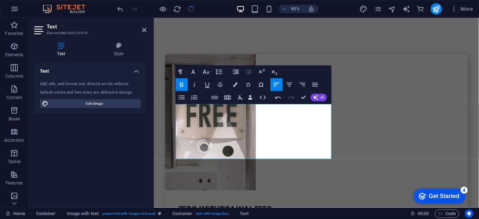
click at [181, 86] on icon "button" at bounding box center [182, 85] width 8 height 8
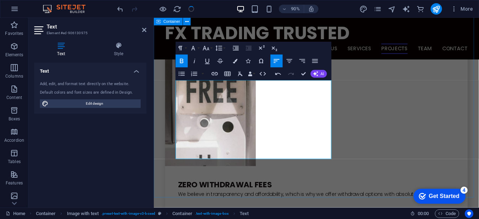
scroll to position [1450, 0]
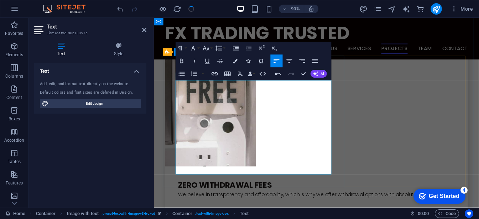
click at [184, 63] on icon "button" at bounding box center [182, 61] width 8 height 8
click at [183, 62] on icon "button" at bounding box center [182, 61] width 4 height 5
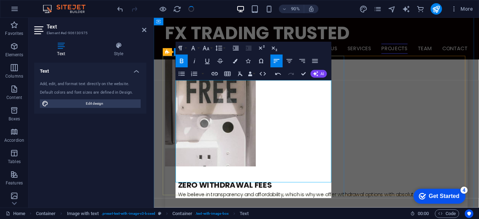
scroll to position [846, 2]
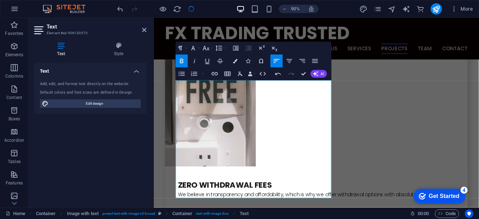
click at [179, 61] on icon "button" at bounding box center [182, 61] width 8 height 8
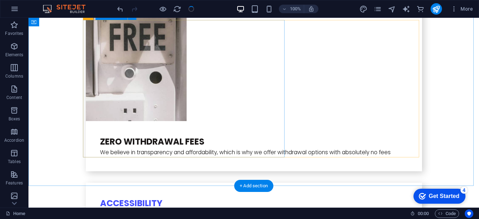
scroll to position [1480, 0]
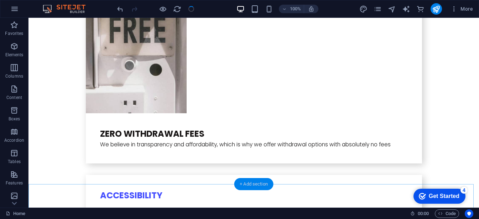
click at [243, 184] on div "+ Add section" at bounding box center [254, 184] width 40 height 12
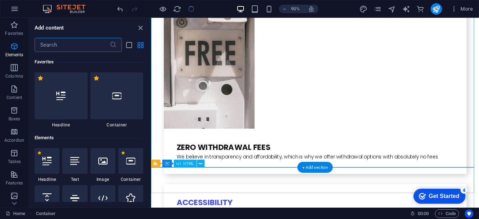
scroll to position [1246, 0]
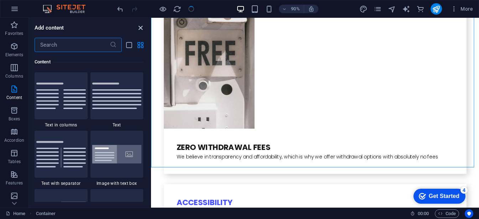
click at [139, 31] on icon "close panel" at bounding box center [140, 28] width 8 height 8
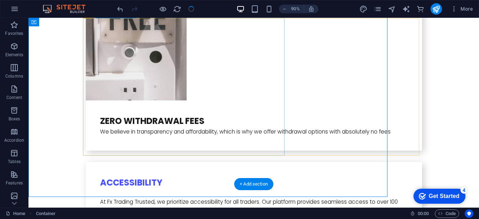
scroll to position [1480, 0]
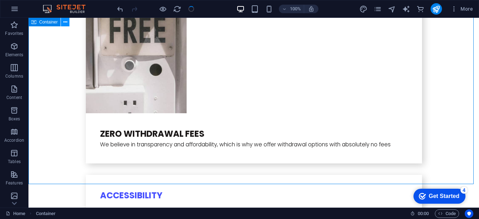
click at [64, 24] on icon at bounding box center [65, 22] width 4 height 7
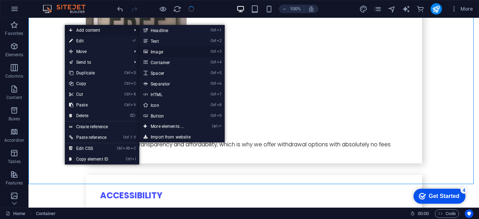
click at [166, 52] on link "Ctrl 3 Image" at bounding box center [168, 51] width 59 height 11
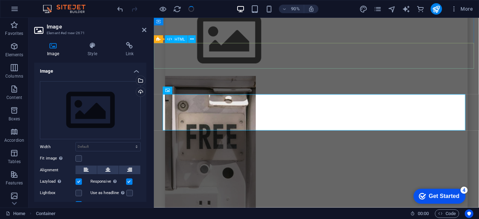
scroll to position [713, 0]
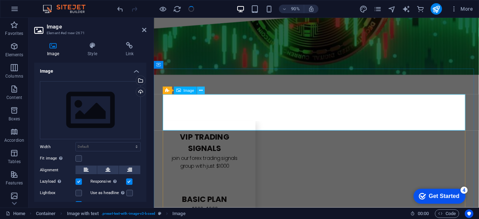
click at [203, 91] on button at bounding box center [201, 91] width 8 height 8
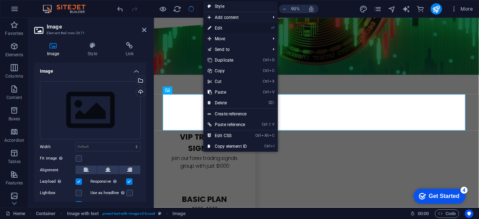
click at [225, 26] on link "⏎ Edit" at bounding box center [227, 28] width 48 height 11
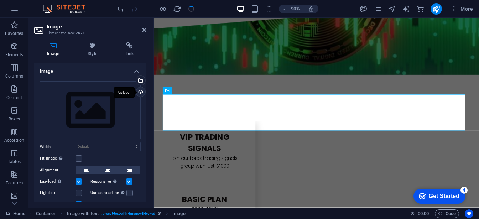
click at [140, 91] on div "Upload" at bounding box center [140, 92] width 11 height 11
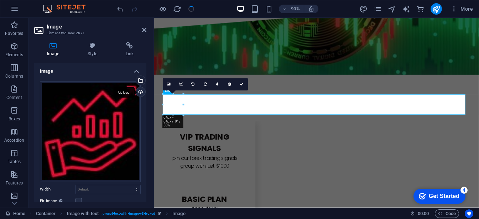
click at [141, 91] on div "Upload" at bounding box center [140, 92] width 11 height 11
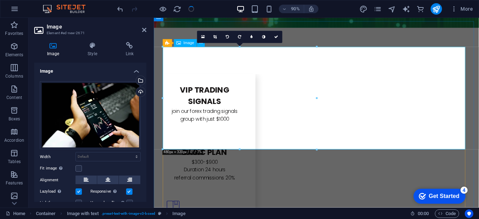
scroll to position [766, 0]
click at [278, 38] on link at bounding box center [276, 37] width 12 height 12
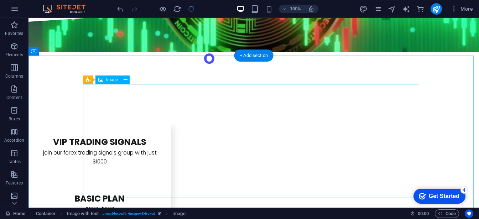
scroll to position [719, 0]
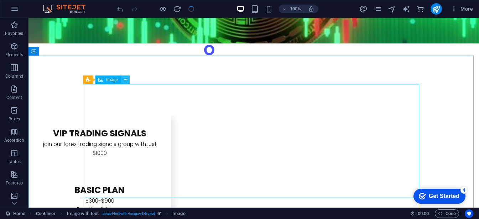
click at [124, 80] on icon at bounding box center [126, 79] width 4 height 7
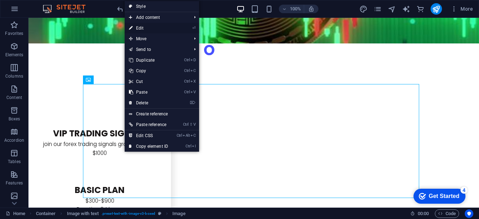
click at [140, 29] on link "⏎ Edit" at bounding box center [149, 28] width 48 height 11
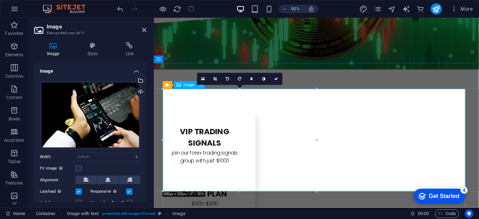
click at [274, 78] on icon at bounding box center [276, 79] width 4 height 4
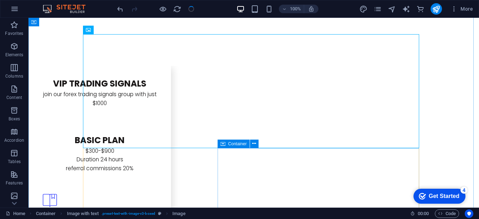
scroll to position [769, 0]
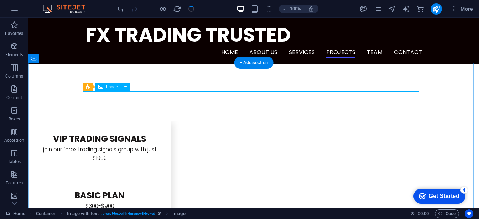
scroll to position [712, 0]
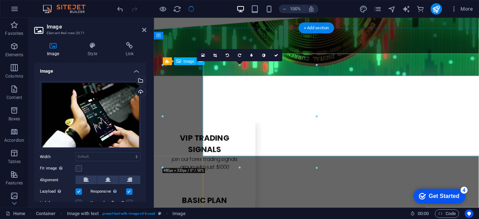
scroll to position [754, 0]
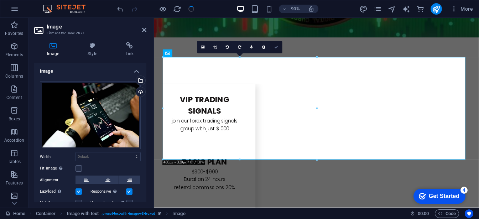
click at [277, 47] on icon at bounding box center [276, 48] width 4 height 4
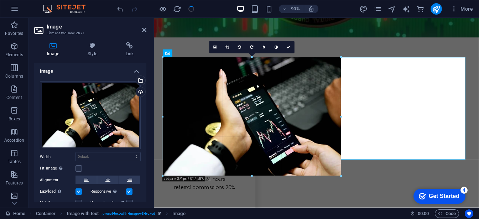
drag, startPoint x: 317, startPoint y: 107, endPoint x: 346, endPoint y: 104, distance: 29.7
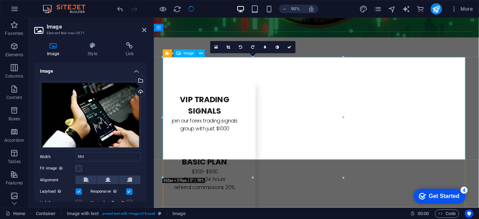
type input "563"
select select "px"
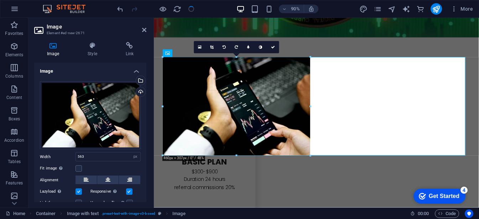
drag, startPoint x: 343, startPoint y: 100, endPoint x: 177, endPoint y: 91, distance: 166.2
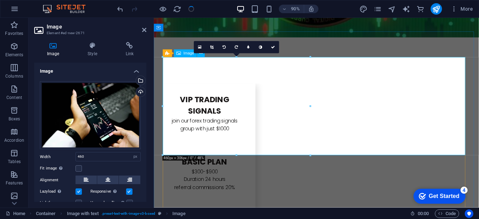
drag, startPoint x: 463, startPoint y: 100, endPoint x: 313, endPoint y: 89, distance: 150.4
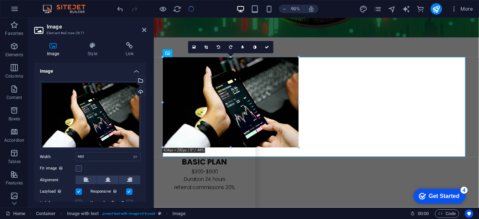
drag, startPoint x: 310, startPoint y: 80, endPoint x: 295, endPoint y: 82, distance: 14.8
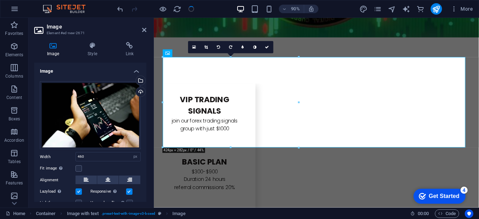
type input "424"
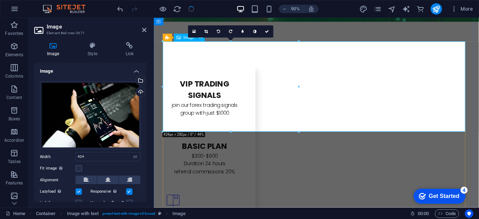
scroll to position [768, 0]
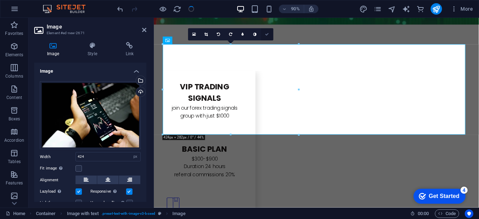
click at [264, 32] on link at bounding box center [267, 34] width 12 height 12
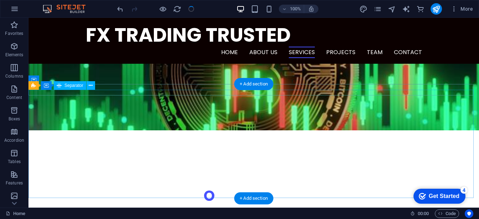
scroll to position [577, 0]
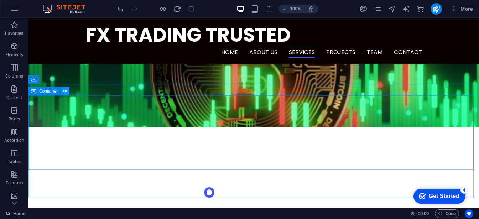
click at [65, 95] on button at bounding box center [65, 91] width 9 height 9
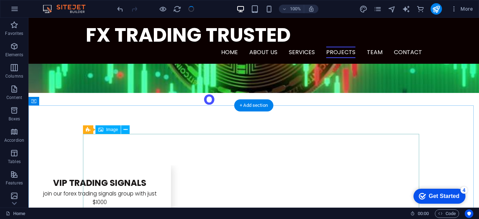
scroll to position [669, 0]
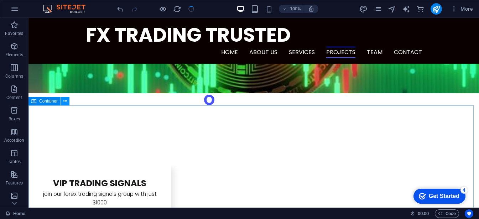
click at [65, 102] on icon at bounding box center [65, 101] width 4 height 7
click at [65, 105] on button at bounding box center [65, 101] width 9 height 9
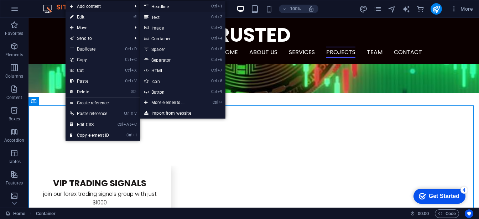
click at [171, 6] on link "Ctrl 1 Headline" at bounding box center [169, 6] width 59 height 11
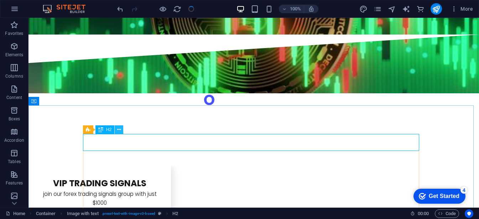
click at [118, 132] on icon at bounding box center [119, 129] width 4 height 7
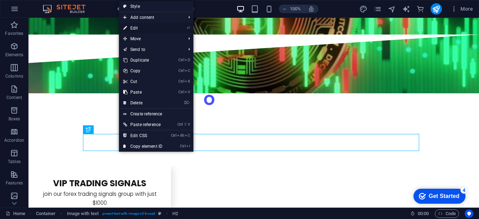
click at [145, 25] on link "⏎ Edit" at bounding box center [143, 28] width 48 height 11
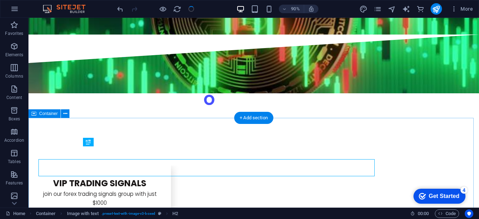
scroll to position [657, 0]
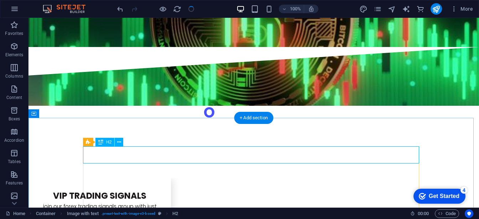
click at [121, 141] on icon at bounding box center [119, 142] width 4 height 7
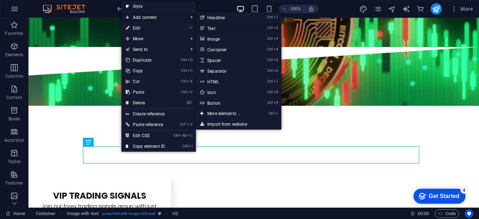
click at [225, 30] on link "Ctrl 2 Text" at bounding box center [225, 28] width 59 height 11
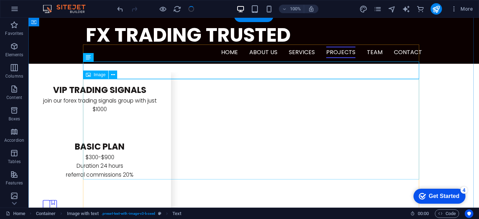
scroll to position [757, 0]
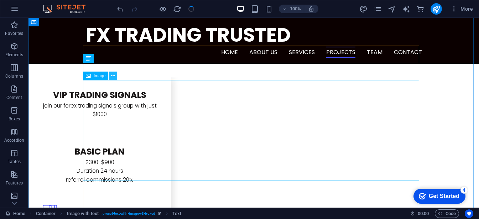
click at [111, 75] on icon at bounding box center [113, 75] width 4 height 7
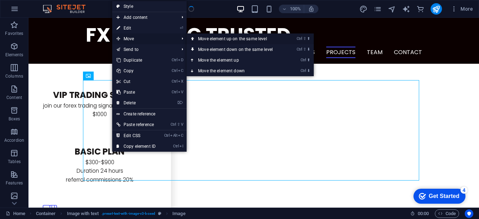
click at [202, 37] on link "Ctrl ⇧ ⬆ Move element up on the same level" at bounding box center [237, 38] width 100 height 11
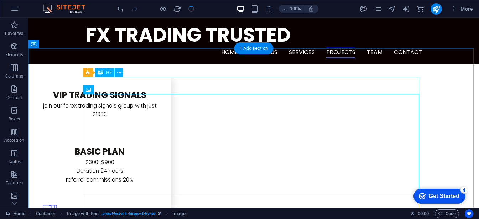
scroll to position [718, 0]
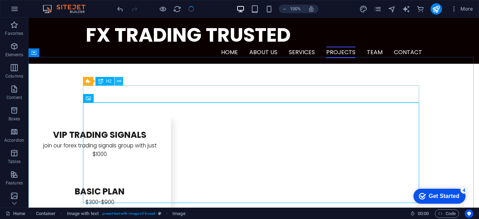
click at [120, 81] on icon at bounding box center [119, 81] width 4 height 7
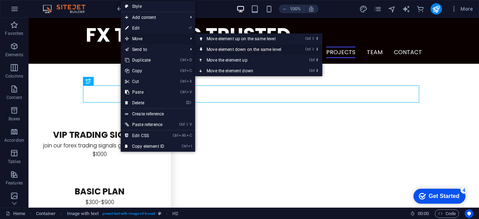
click at [215, 48] on link "Ctrl ⇧ ⬇ Move element down on the same level" at bounding box center [245, 49] width 100 height 11
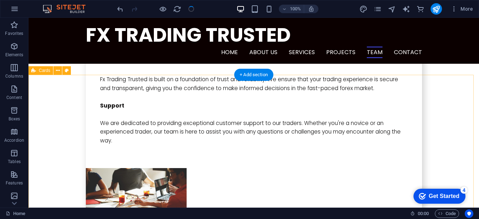
scroll to position [1855, 0]
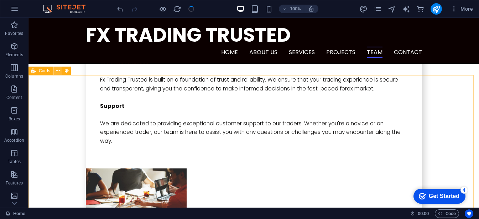
click at [61, 74] on button at bounding box center [57, 71] width 9 height 9
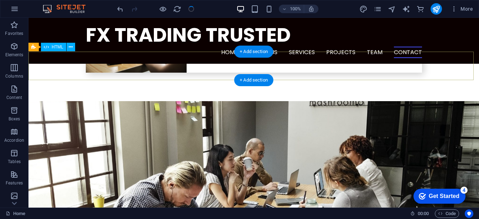
scroll to position [2450, 0]
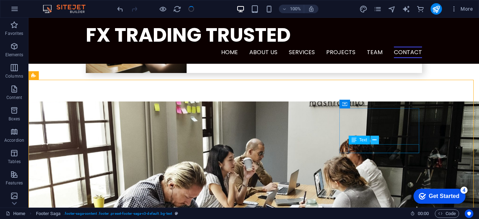
click at [374, 142] on icon at bounding box center [374, 139] width 4 height 7
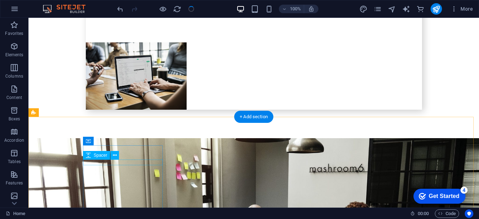
scroll to position [2450, 0]
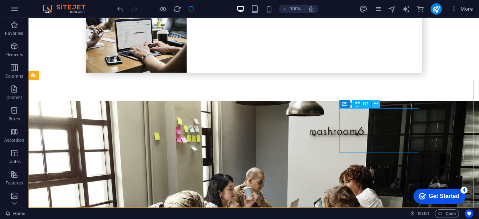
click at [374, 103] on icon at bounding box center [376, 103] width 4 height 7
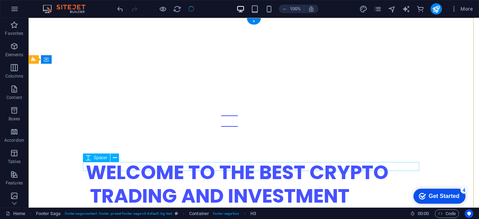
scroll to position [0, 0]
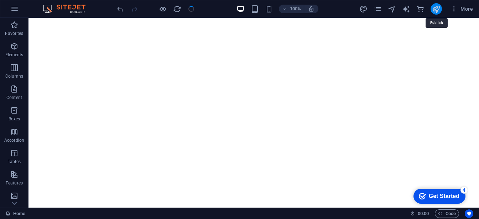
click at [436, 8] on icon "publish" at bounding box center [436, 9] width 8 height 8
